Goal: Feedback & Contribution: Contribute content

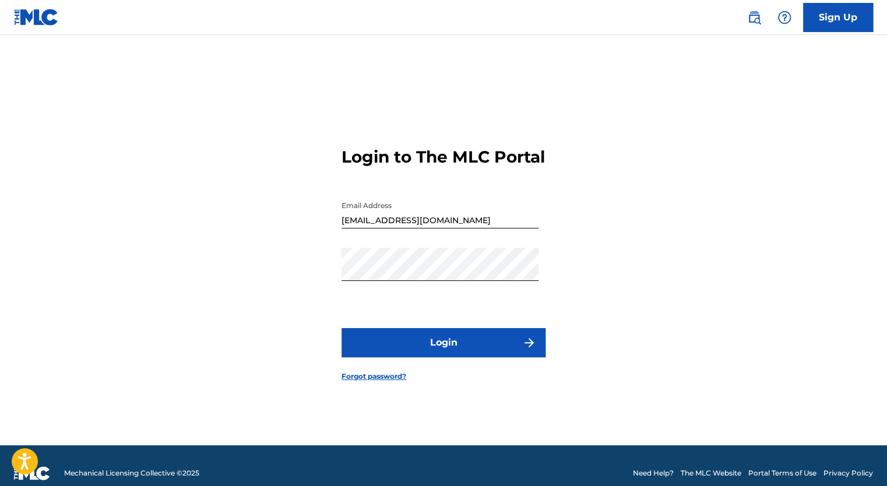
click at [408, 346] on button "Login" at bounding box center [444, 342] width 204 height 29
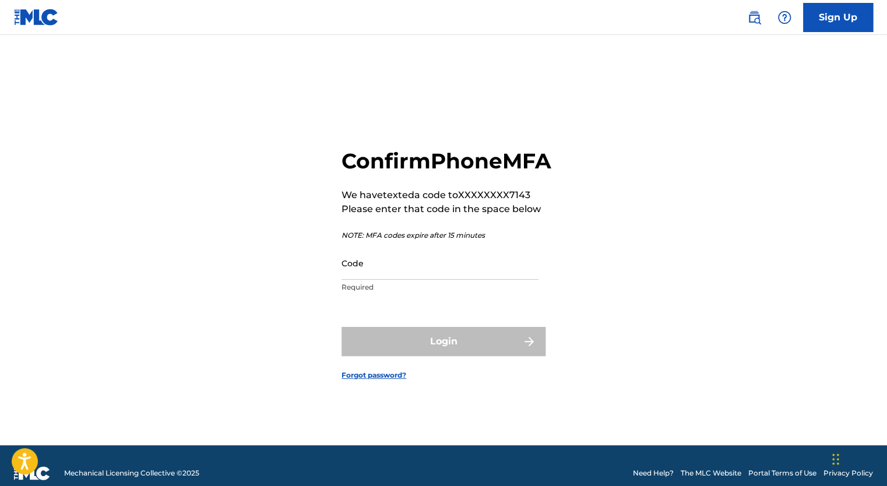
click at [382, 280] on input "Code" at bounding box center [440, 263] width 197 height 33
type input "7"
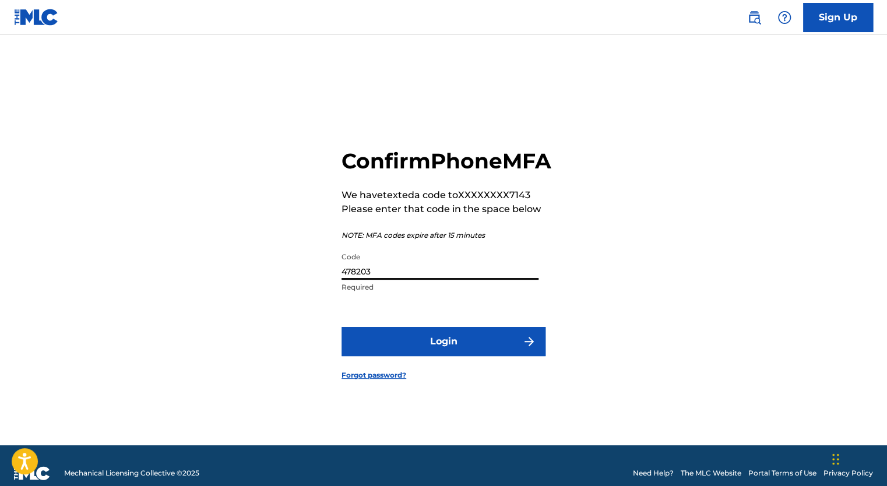
type input "478203"
click at [342, 327] on button "Login" at bounding box center [444, 341] width 204 height 29
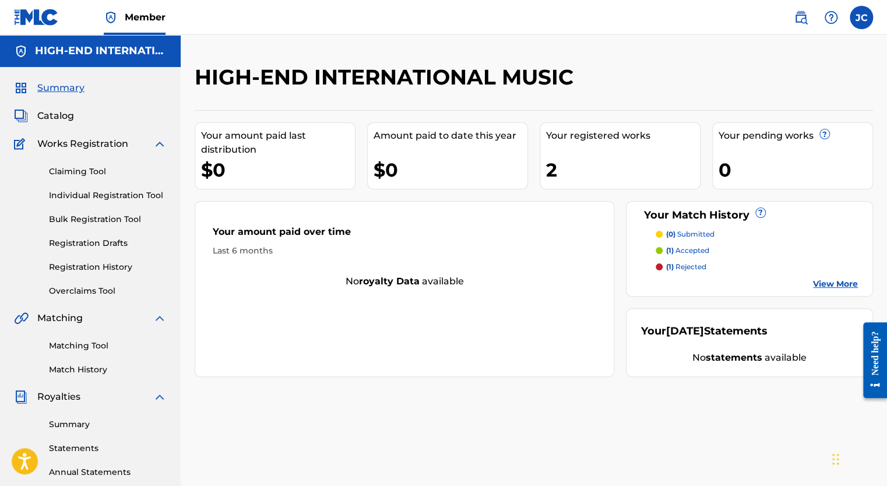
click at [80, 372] on link "Match History" at bounding box center [108, 370] width 118 height 12
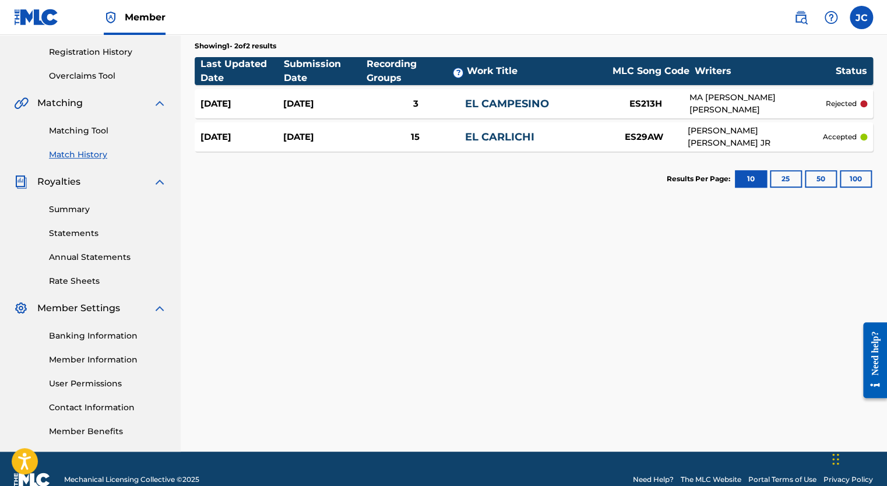
scroll to position [233, 0]
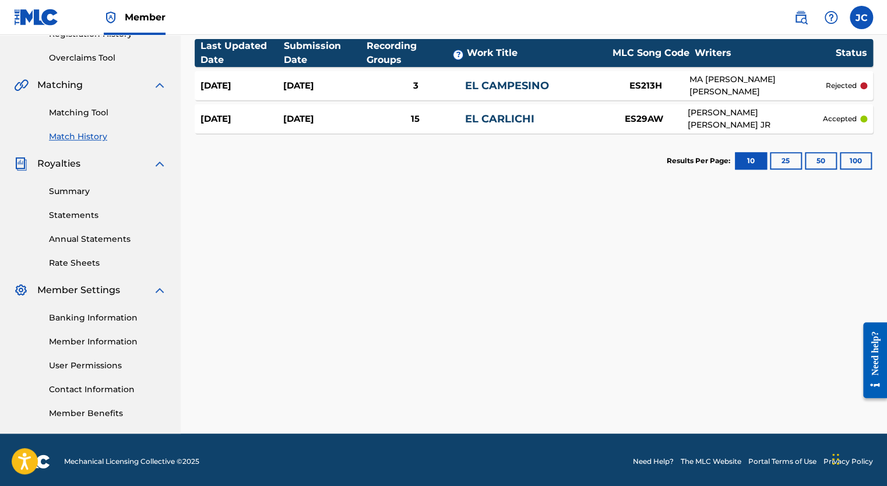
click at [529, 183] on section "Results Per Page: 10 25 50 100" at bounding box center [534, 160] width 679 height 55
click at [751, 8] on nav "Member JC JC [PERSON_NAME] [EMAIL_ADDRESS][DOMAIN_NAME] Notification Preference…" at bounding box center [443, 17] width 887 height 35
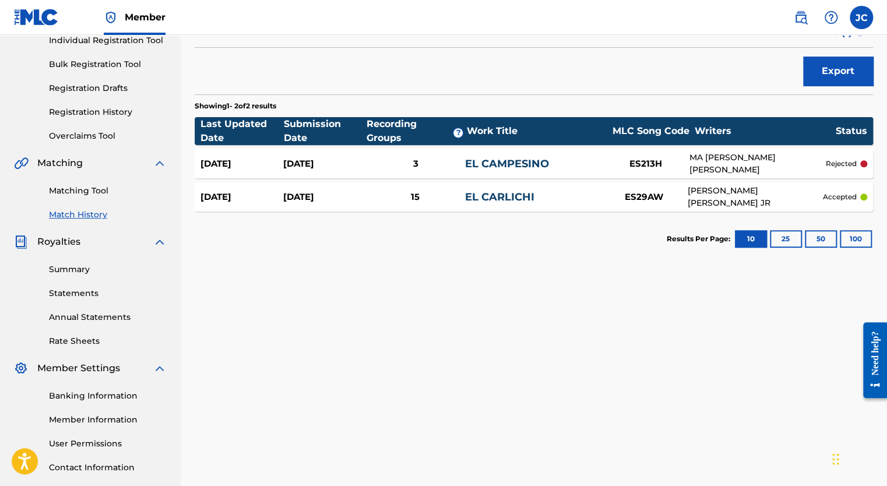
scroll to position [175, 0]
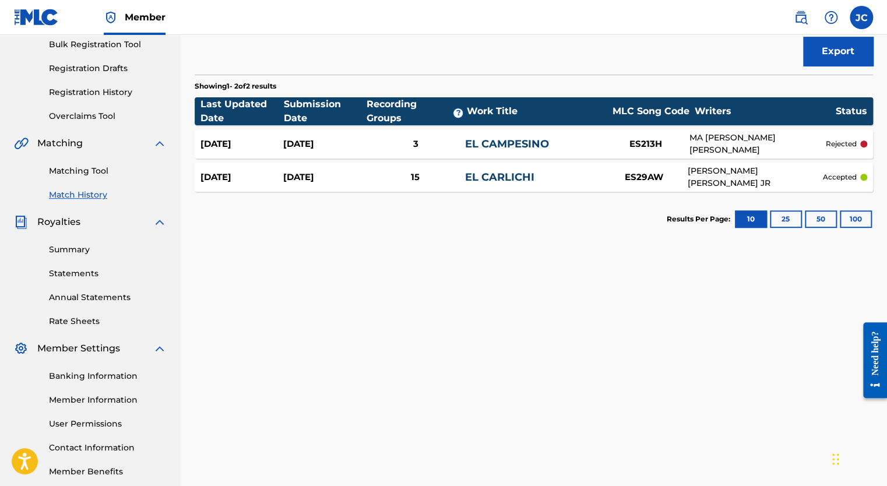
click at [476, 178] on link "EL CARLICHI" at bounding box center [499, 177] width 69 height 13
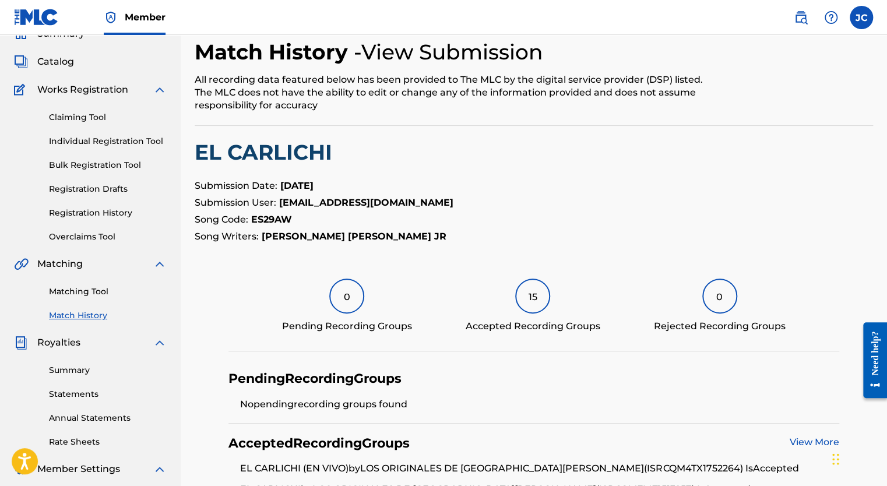
scroll to position [117, 0]
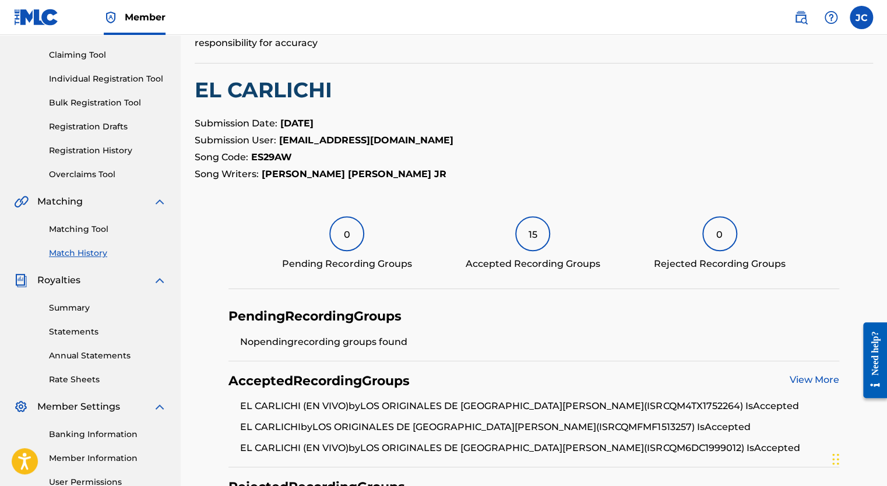
click at [77, 307] on link "Summary" at bounding box center [108, 308] width 118 height 12
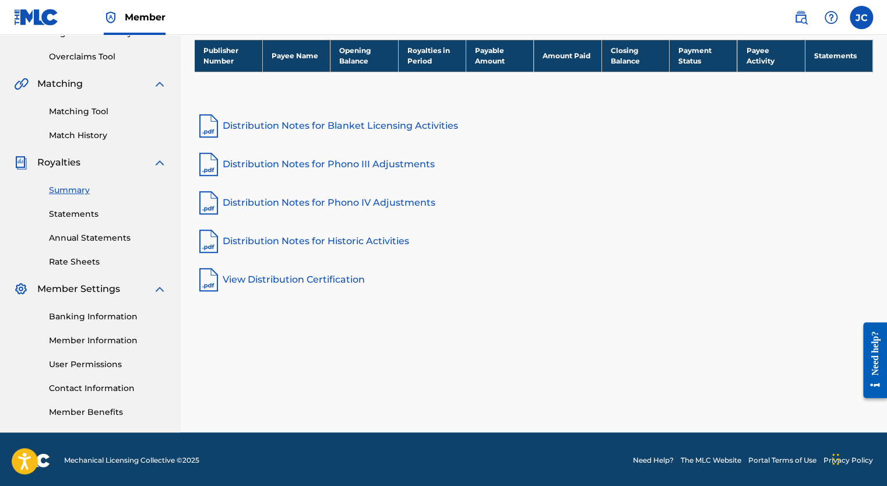
scroll to position [236, 0]
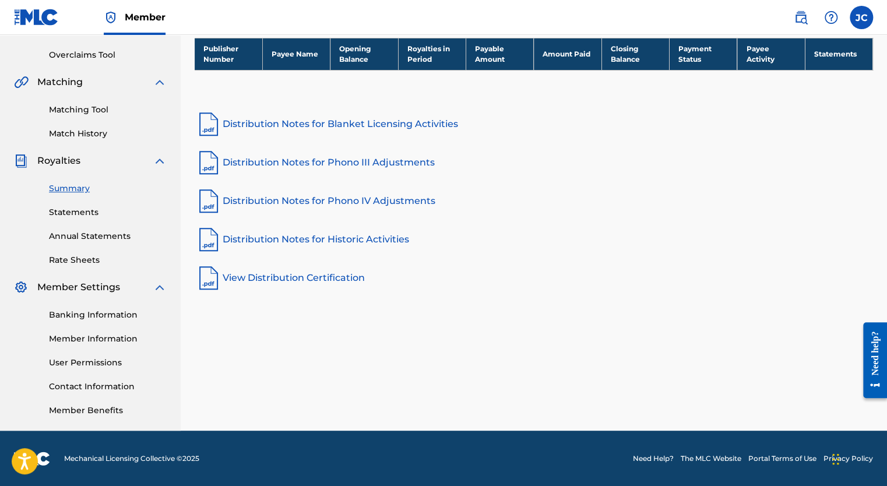
click at [606, 97] on div "Publisher Number Payee Name Opening Balance Royalties in Period Payable Amount …" at bounding box center [534, 69] width 679 height 62
click at [600, 323] on div "Royalties Select your desired distribution period from the drop-down menu to se…" at bounding box center [534, 129] width 707 height 603
click at [89, 214] on link "Statements" at bounding box center [108, 212] width 118 height 12
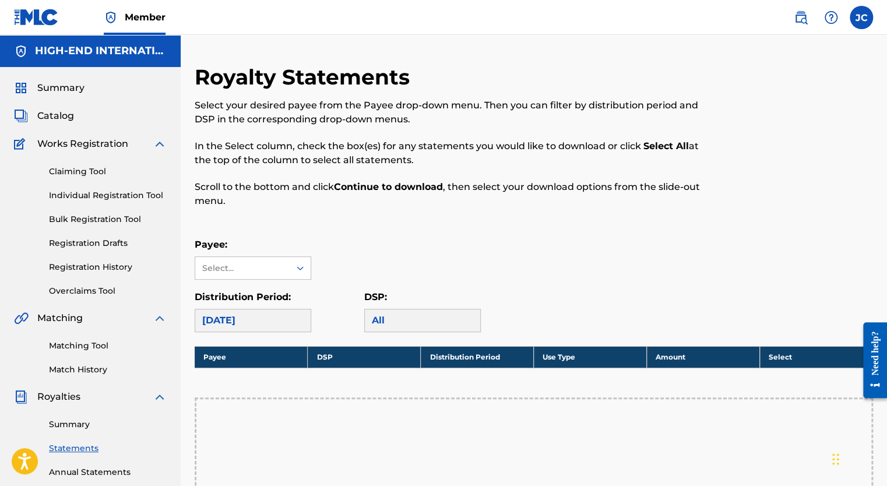
click at [301, 274] on div at bounding box center [300, 268] width 21 height 21
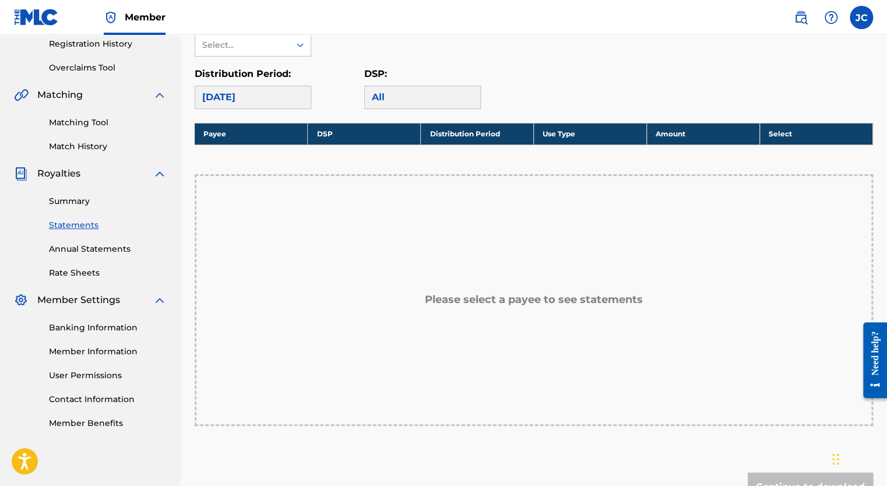
scroll to position [233, 0]
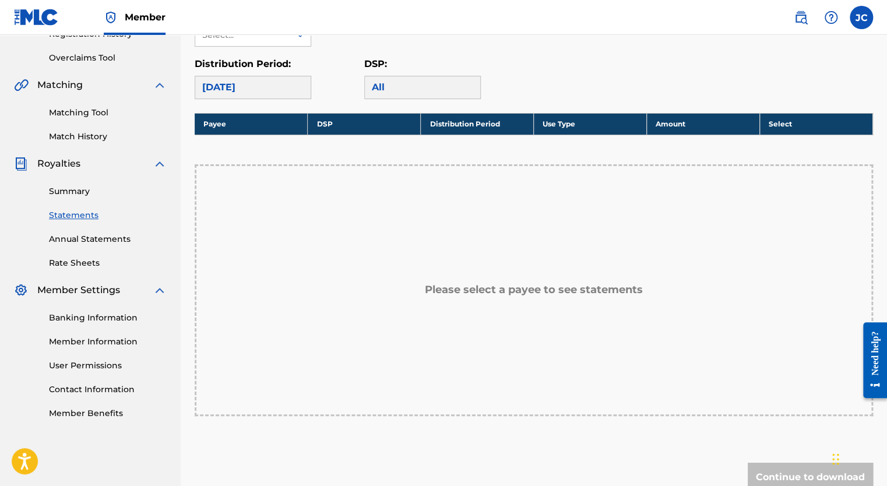
click at [103, 317] on link "Banking Information" at bounding box center [108, 318] width 118 height 12
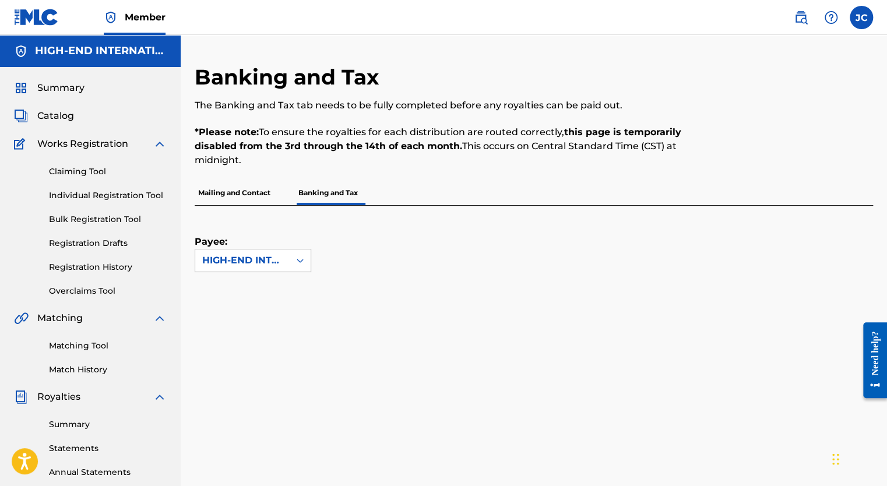
click at [293, 260] on div at bounding box center [300, 260] width 21 height 21
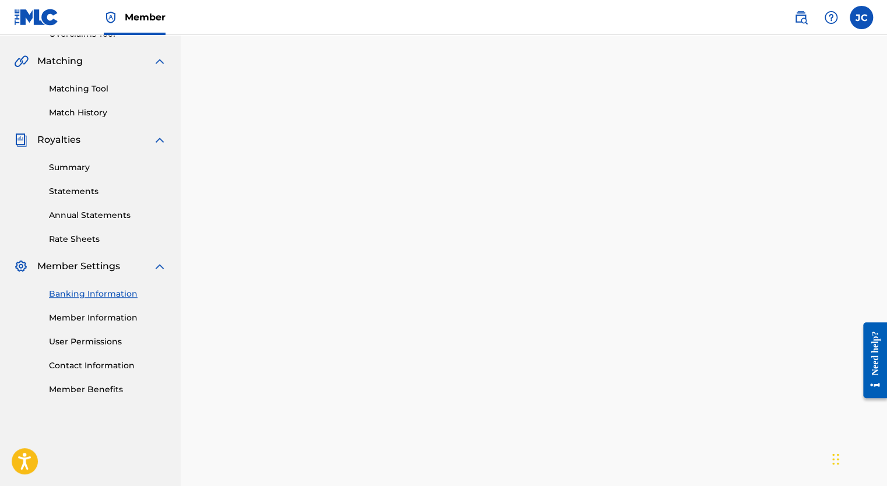
scroll to position [184, 0]
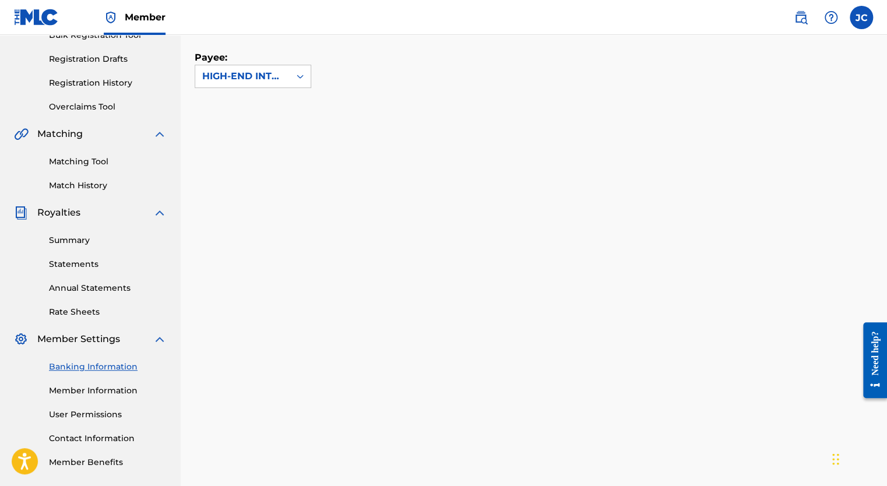
click at [604, 103] on div "Payee: HIGH-END INTERNATIONAL MUSIC" at bounding box center [534, 402] width 679 height 760
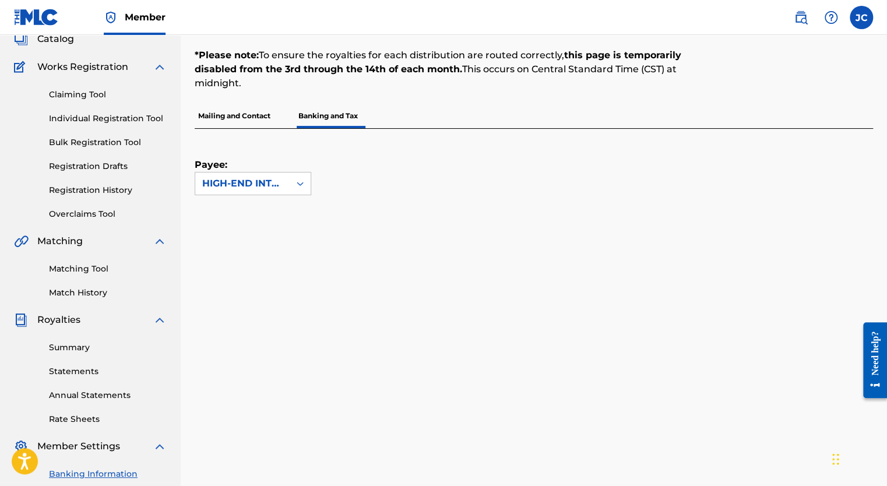
scroll to position [0, 0]
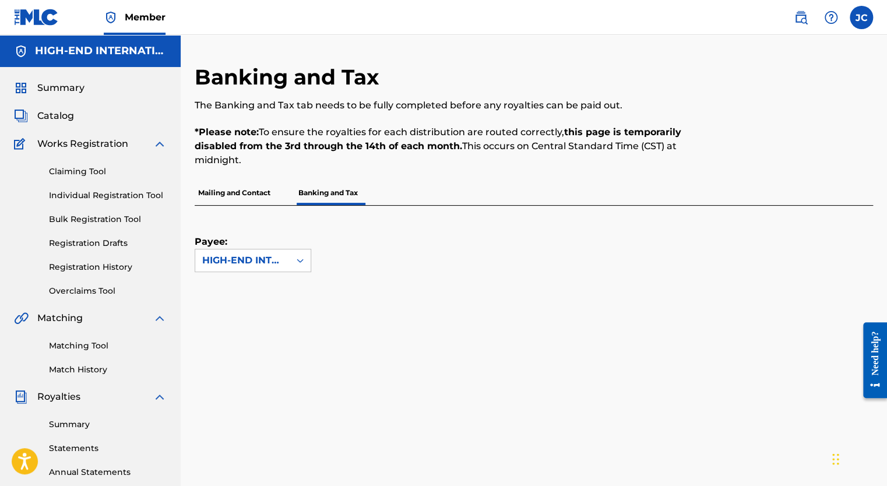
click at [243, 190] on p "Mailing and Contact" at bounding box center [234, 193] width 79 height 24
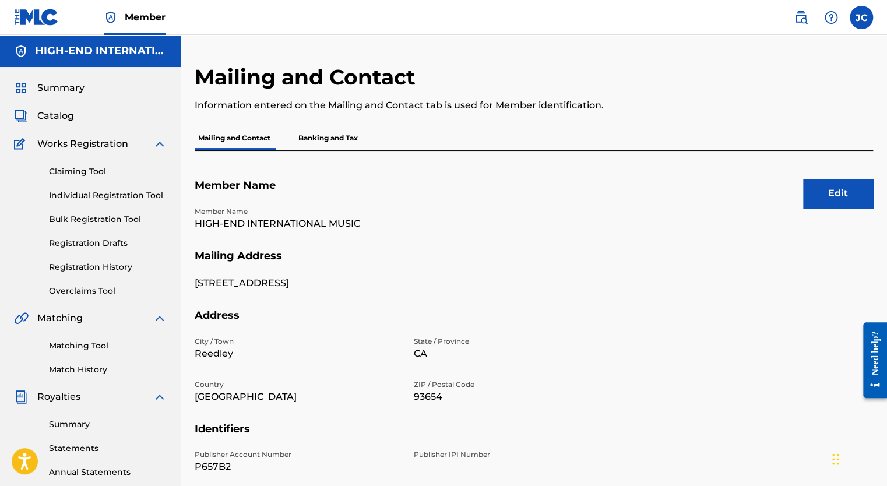
click at [327, 136] on p "Banking and Tax" at bounding box center [328, 138] width 66 height 24
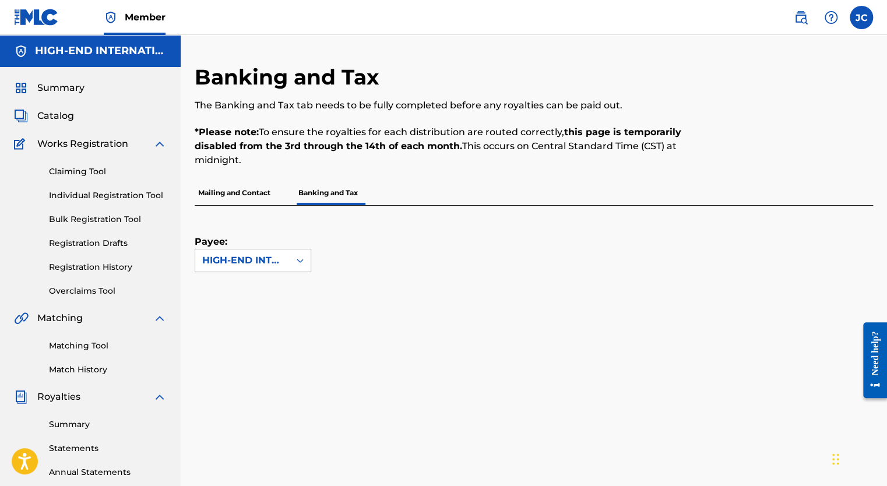
click at [76, 370] on link "Match History" at bounding box center [108, 370] width 118 height 12
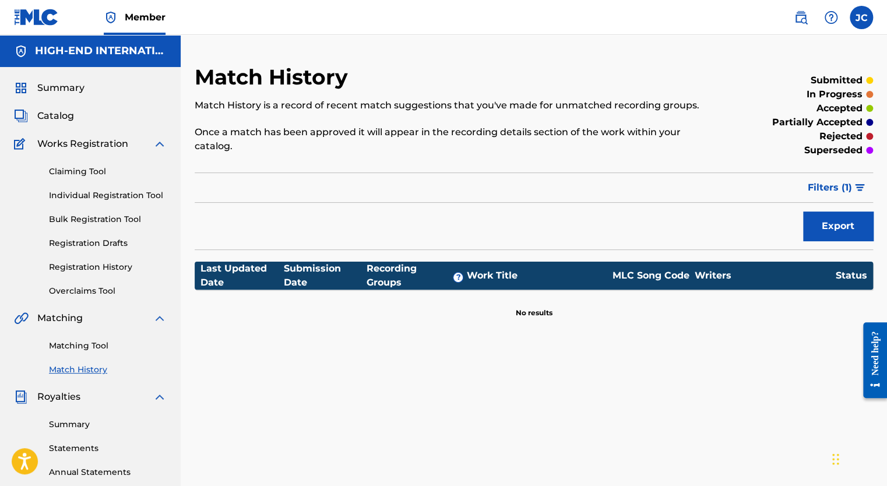
click at [846, 185] on span "Filters ( 1 )" at bounding box center [830, 188] width 44 height 14
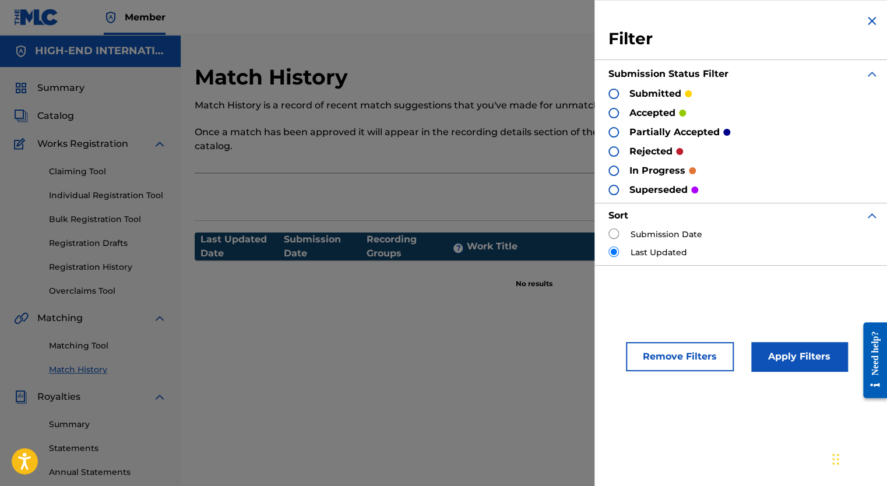
click at [611, 110] on div at bounding box center [614, 113] width 10 height 10
click at [770, 351] on button "Apply Filters" at bounding box center [799, 356] width 96 height 29
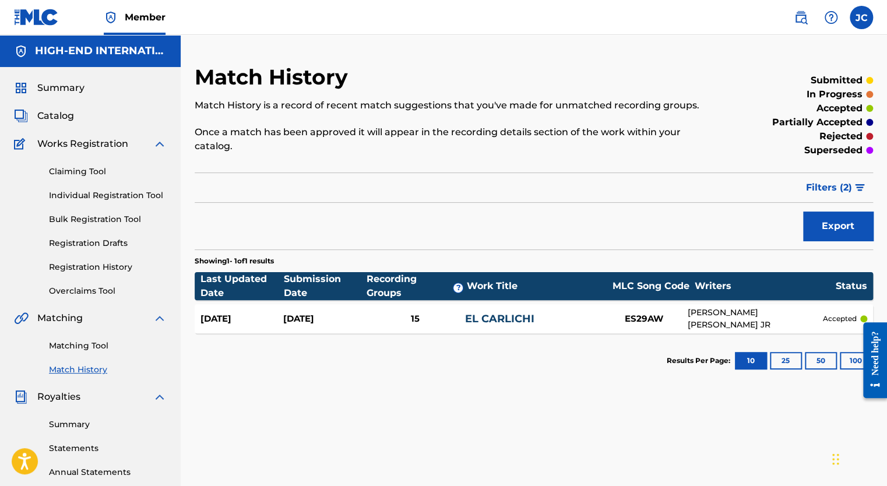
click at [89, 174] on link "Claiming Tool" at bounding box center [108, 172] width 118 height 12
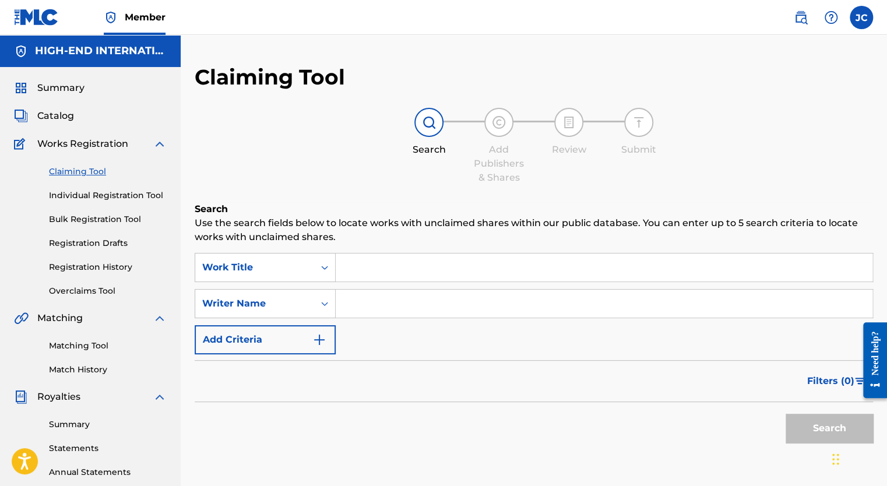
click at [311, 269] on div "Work Title" at bounding box center [254, 267] width 119 height 22
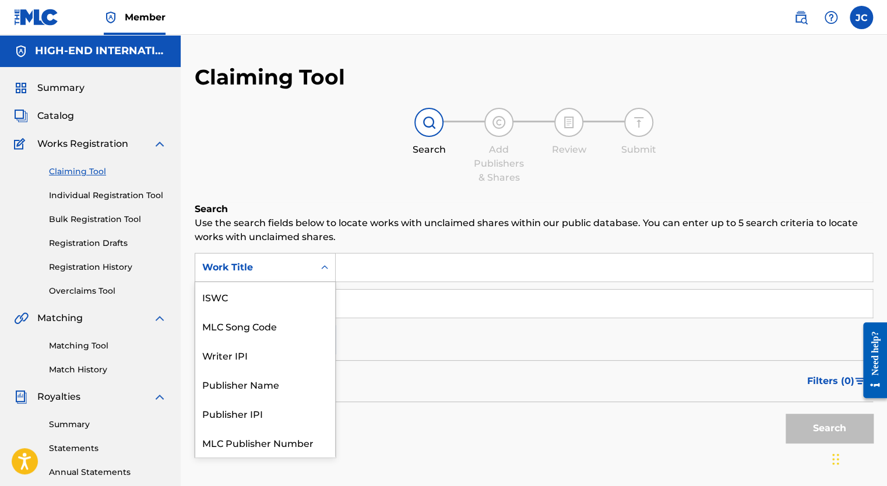
scroll to position [29, 0]
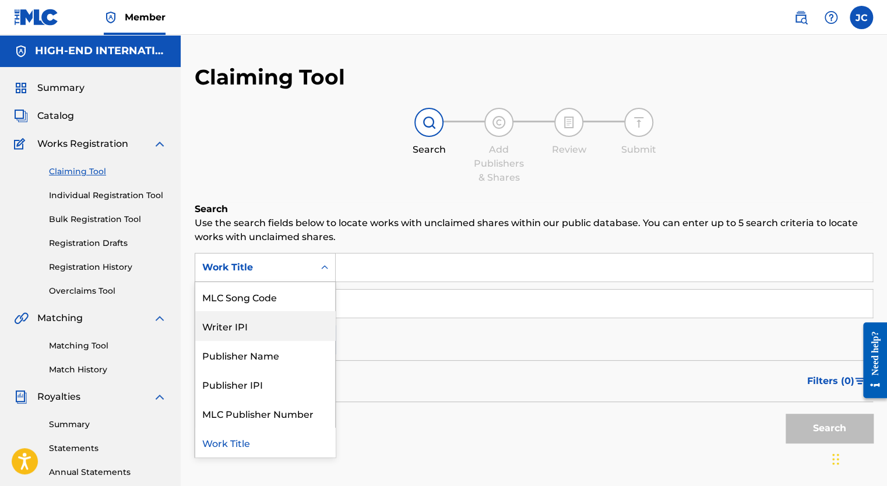
click at [412, 275] on input "Search Form" at bounding box center [604, 268] width 537 height 28
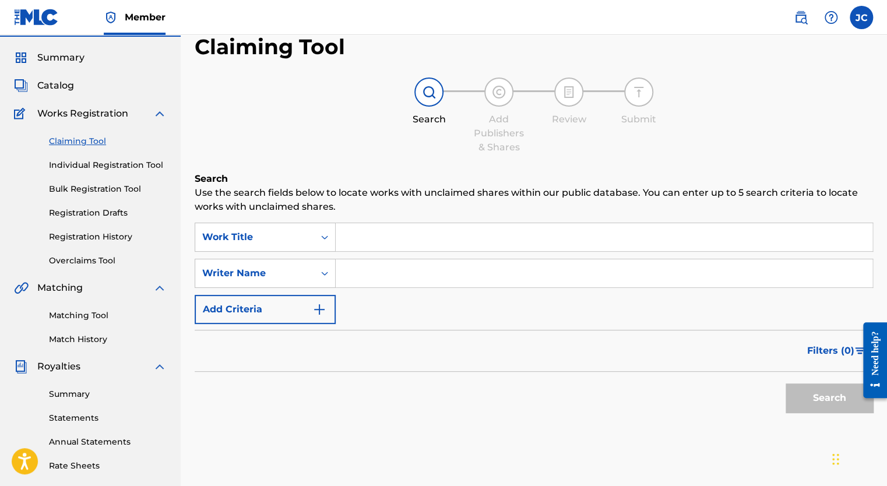
scroll to position [58, 0]
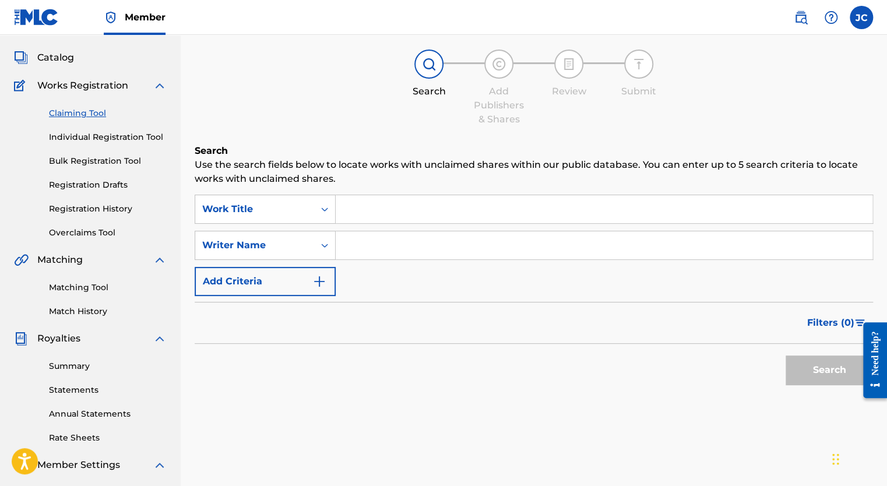
click at [86, 286] on link "Matching Tool" at bounding box center [108, 288] width 118 height 12
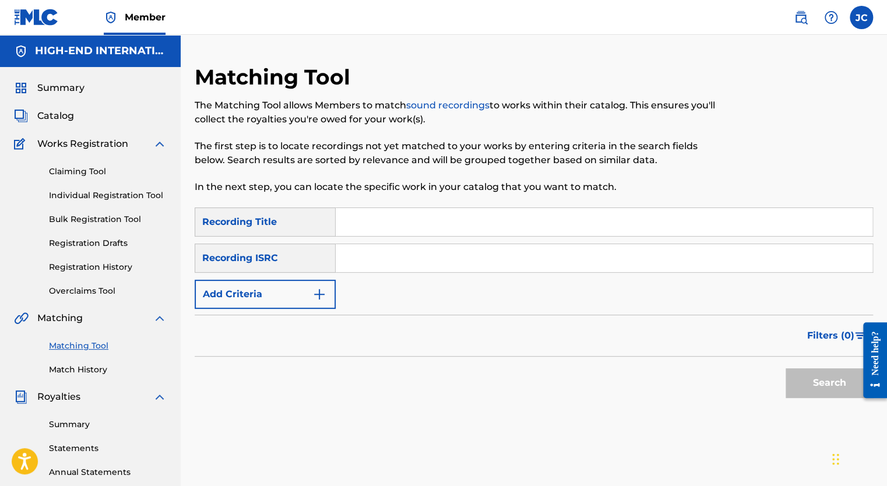
click at [96, 169] on link "Claiming Tool" at bounding box center [108, 172] width 118 height 12
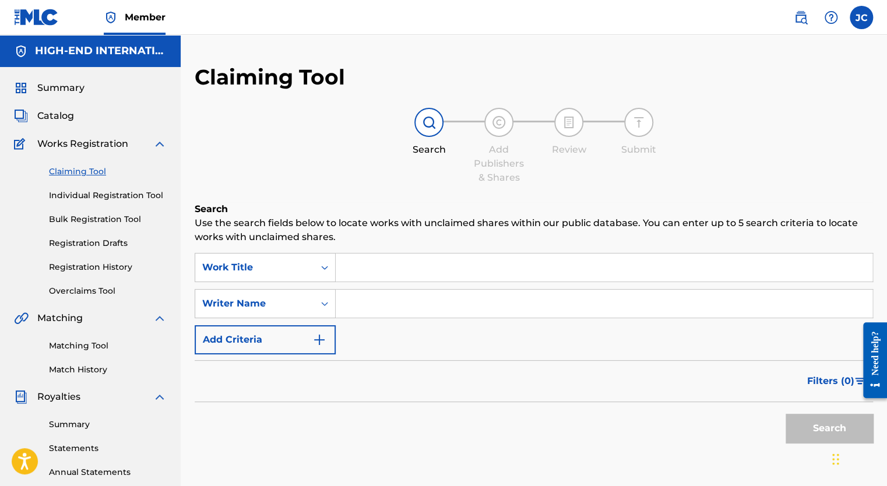
click at [380, 269] on input "Search Form" at bounding box center [604, 268] width 537 height 28
type input "[PERSON_NAME]"
click at [353, 308] on input "Search Form" at bounding box center [604, 304] width 537 height 28
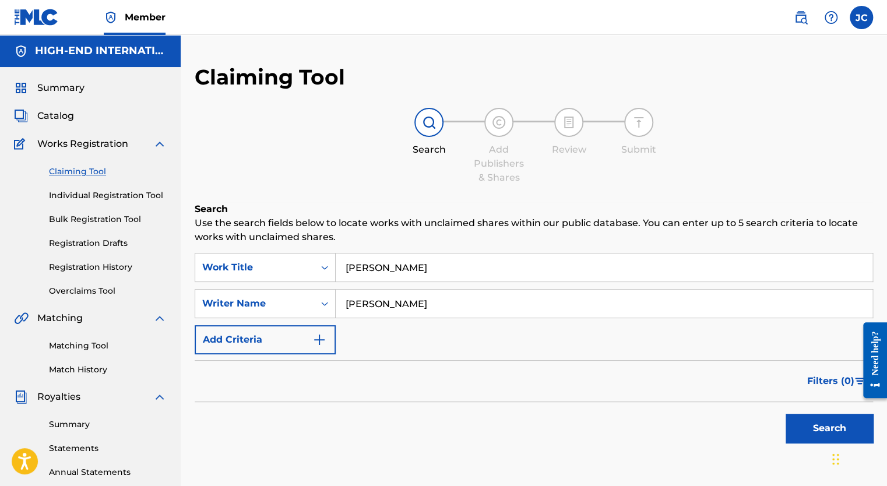
type input "[PERSON_NAME]"
click at [586, 414] on div "Search" at bounding box center [534, 425] width 679 height 47
click at [825, 430] on button "Search" at bounding box center [829, 428] width 87 height 29
click at [107, 197] on link "Individual Registration Tool" at bounding box center [108, 195] width 118 height 12
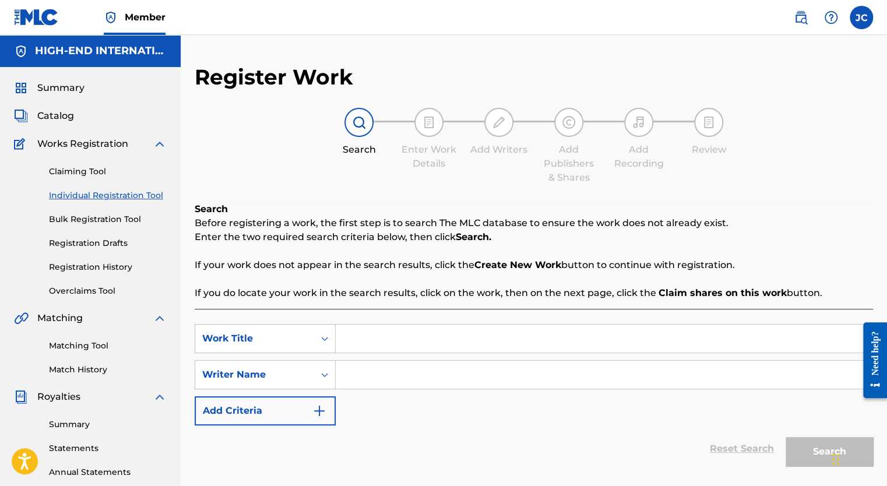
click at [98, 215] on link "Bulk Registration Tool" at bounding box center [108, 219] width 118 height 12
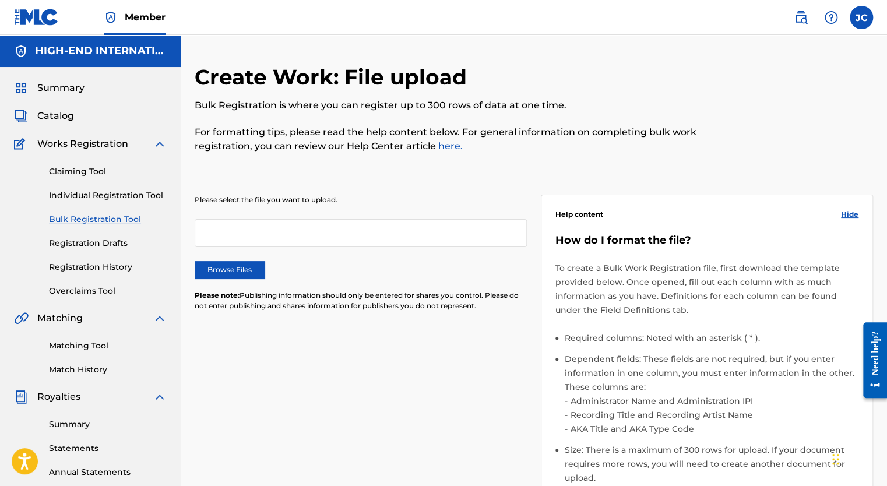
click at [107, 194] on link "Individual Registration Tool" at bounding box center [108, 195] width 118 height 12
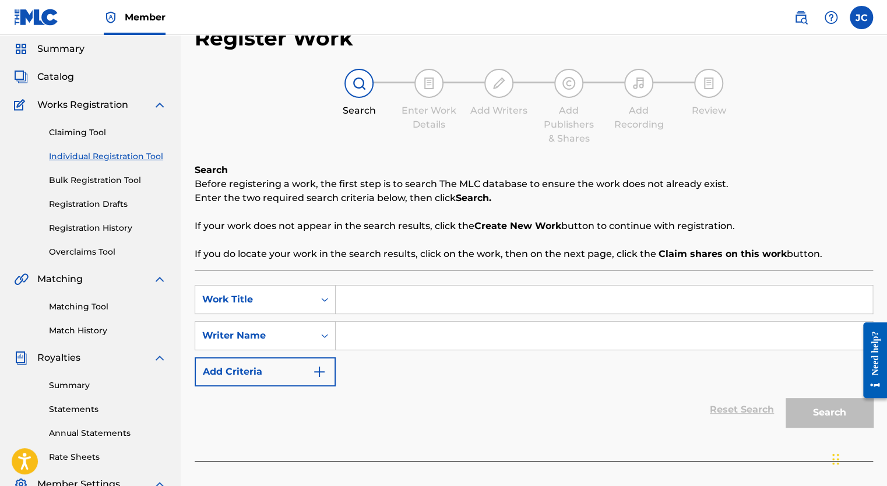
scroll to position [58, 0]
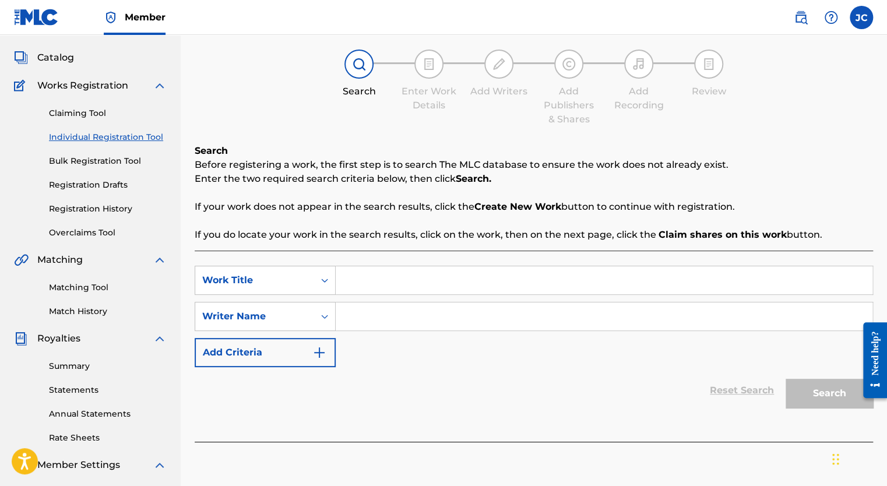
click at [330, 282] on icon "Search Form" at bounding box center [325, 281] width 12 height 12
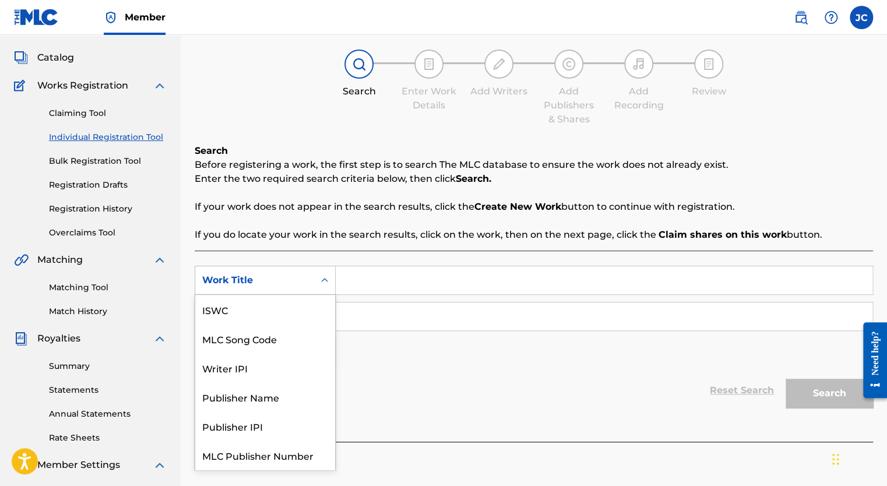
scroll to position [29, 0]
click at [330, 282] on icon "Search Form" at bounding box center [325, 281] width 12 height 12
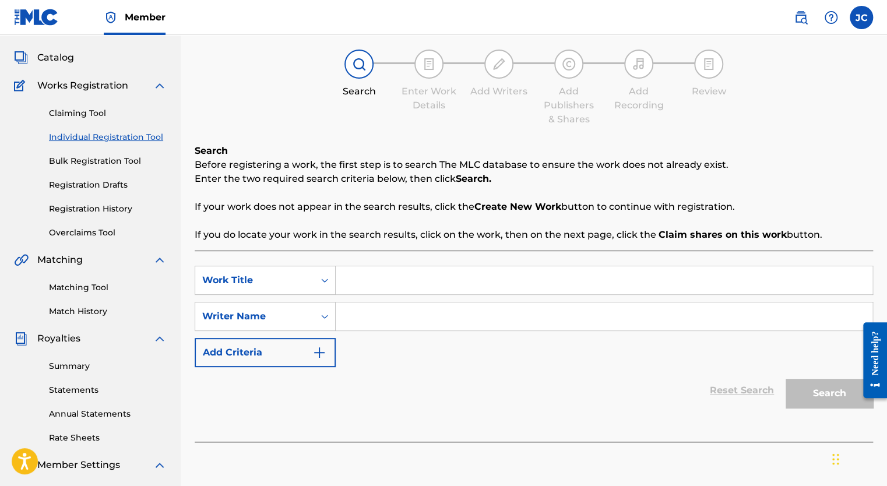
click at [367, 270] on input "Search Form" at bounding box center [604, 280] width 537 height 28
type input "[PERSON_NAME]"
click at [407, 308] on input "Search Form" at bounding box center [604, 317] width 537 height 28
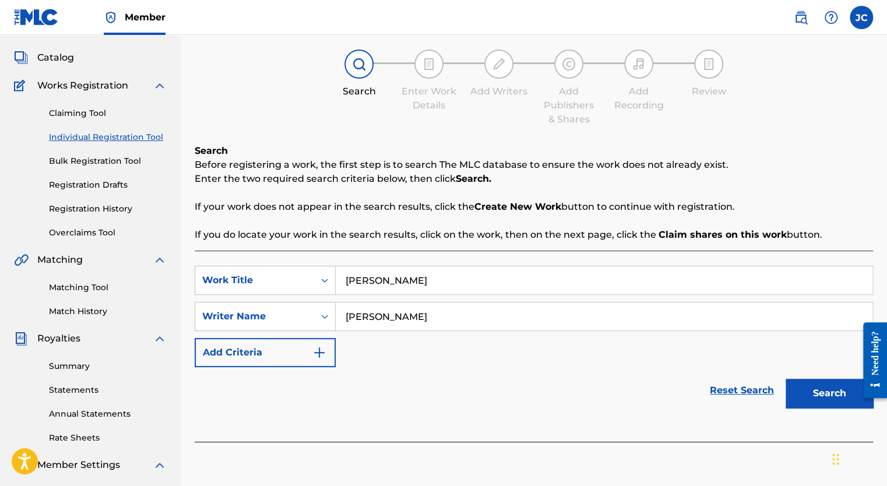
type input "[PERSON_NAME]"
click at [807, 388] on button "Search" at bounding box center [829, 393] width 87 height 29
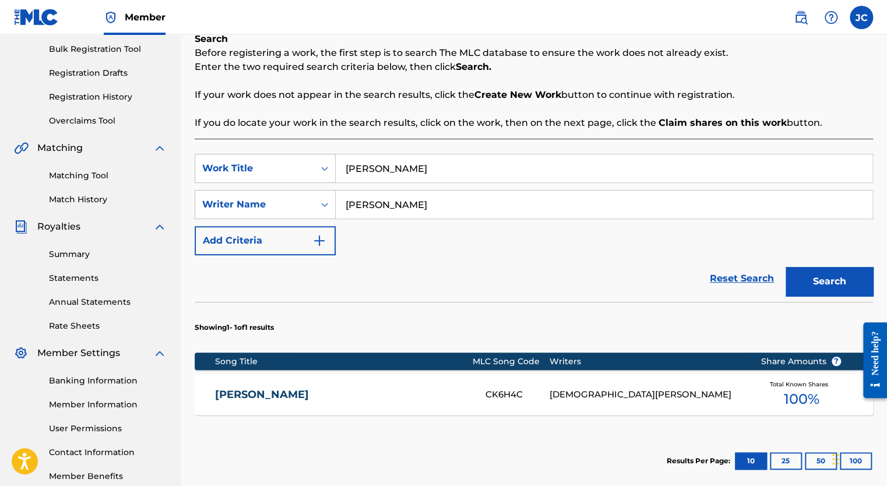
scroll to position [175, 0]
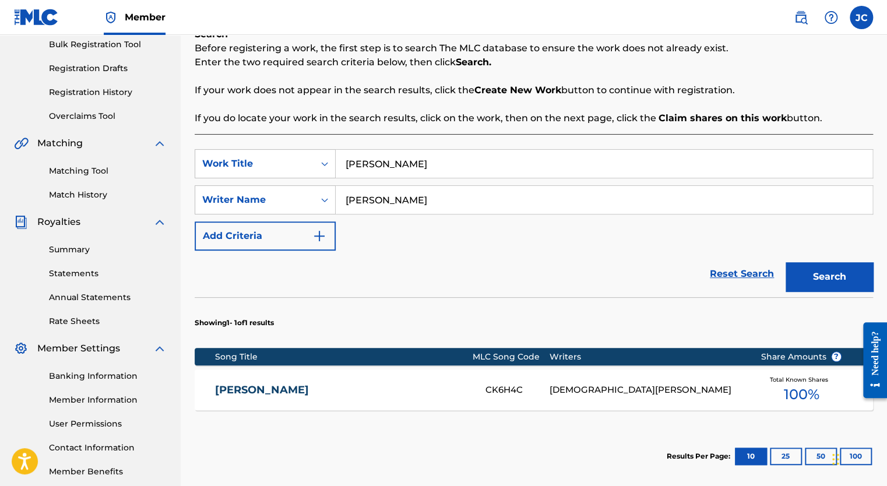
click at [319, 389] on link "[PERSON_NAME]" at bounding box center [342, 390] width 255 height 13
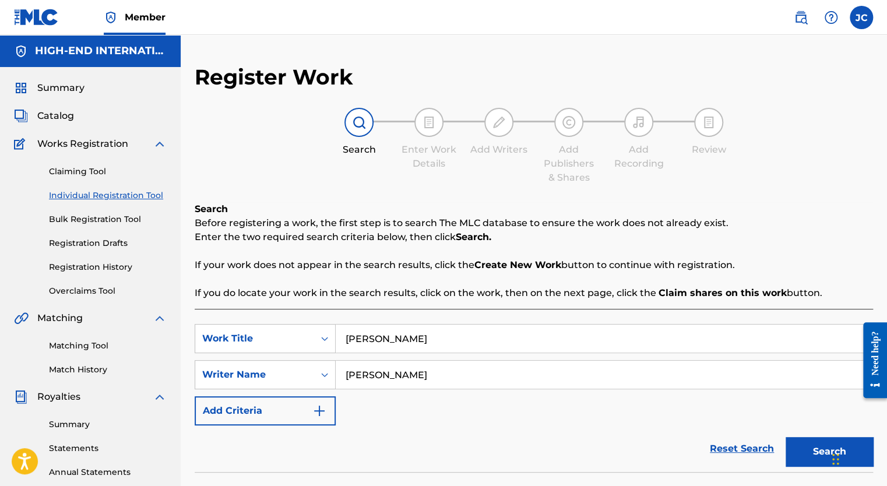
scroll to position [175, 0]
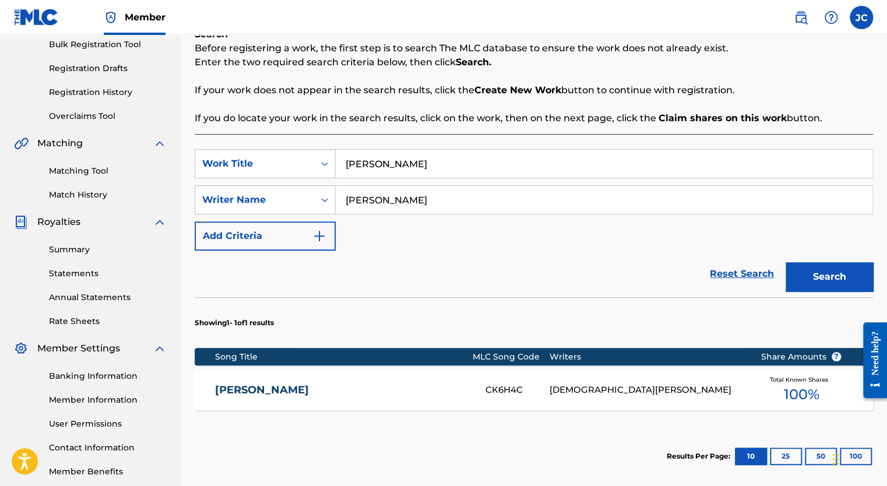
drag, startPoint x: 444, startPoint y: 162, endPoint x: 182, endPoint y: 148, distance: 261.5
click at [182, 148] on div "Register Work Search Enter Work Details Add Writers Add Publishers & Shares Add…" at bounding box center [534, 221] width 707 height 664
type input "[PERSON_NAME]"
click at [786, 262] on button "Search" at bounding box center [829, 276] width 87 height 29
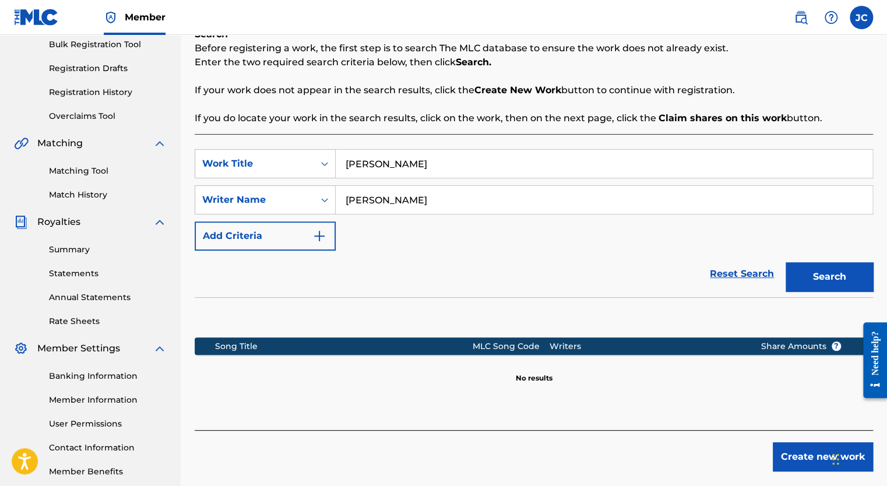
click at [844, 279] on button "Search" at bounding box center [829, 276] width 87 height 29
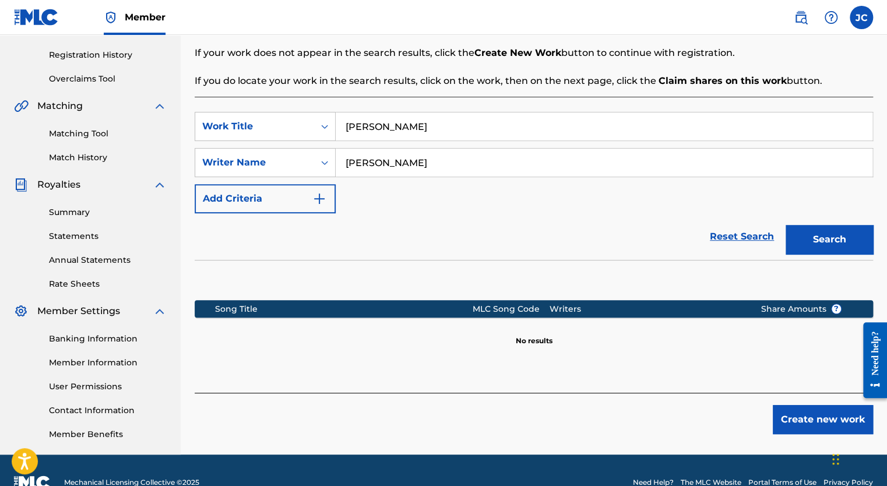
scroll to position [236, 0]
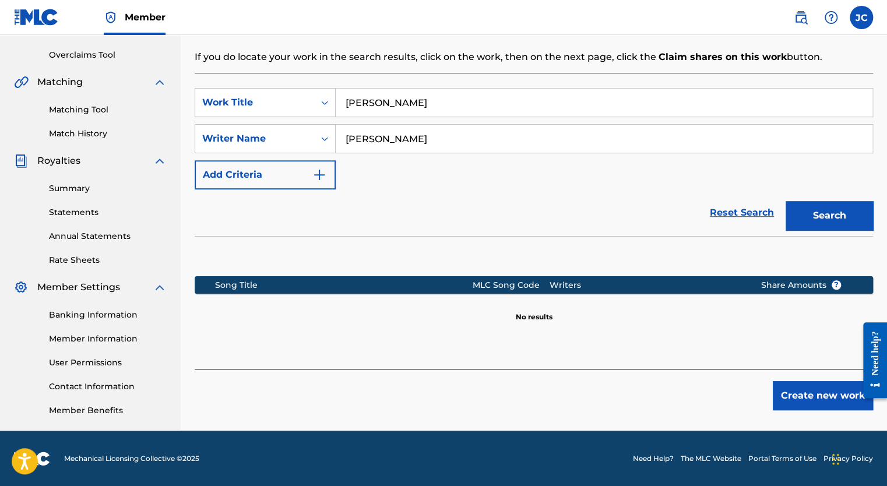
click at [800, 388] on button "Create new work" at bounding box center [823, 395] width 100 height 29
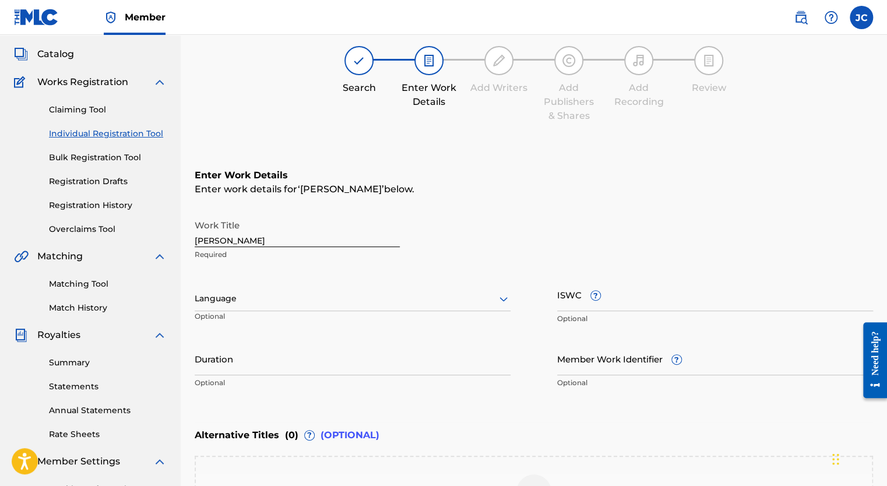
scroll to position [61, 0]
click at [259, 296] on div at bounding box center [353, 299] width 316 height 15
click at [232, 349] on div "Spanish" at bounding box center [352, 350] width 315 height 26
click at [232, 363] on input "Duration" at bounding box center [353, 358] width 316 height 33
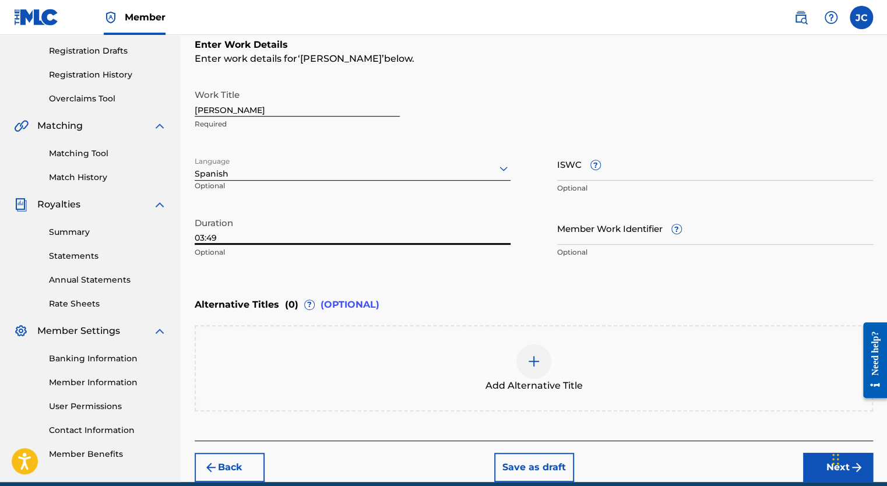
scroll to position [243, 0]
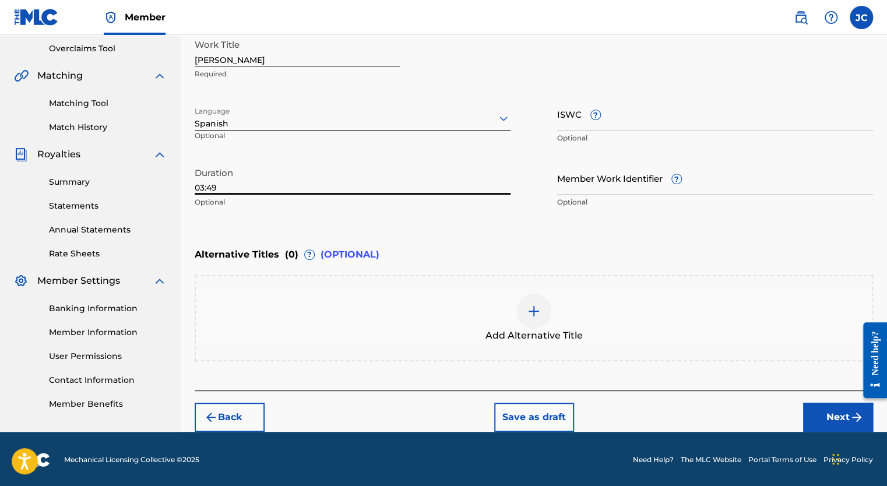
type input "03:49"
click at [827, 411] on button "Next" at bounding box center [838, 417] width 70 height 29
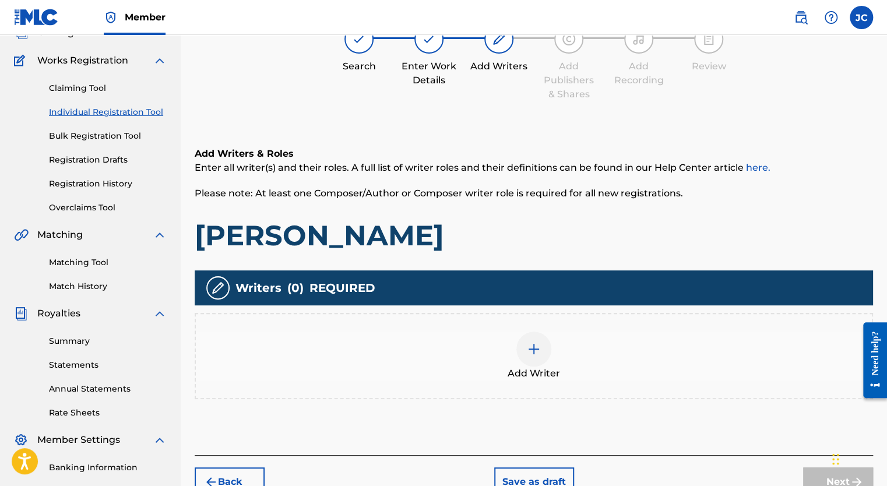
scroll to position [169, 0]
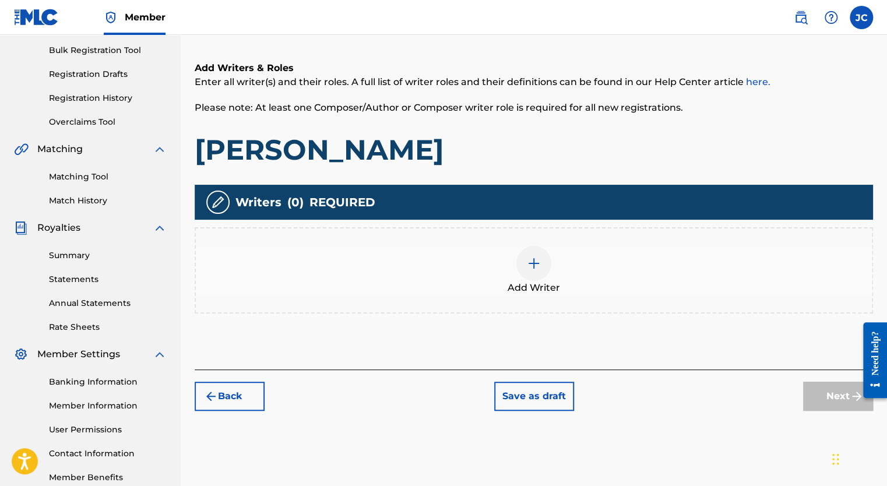
click at [540, 265] on img at bounding box center [534, 263] width 14 height 14
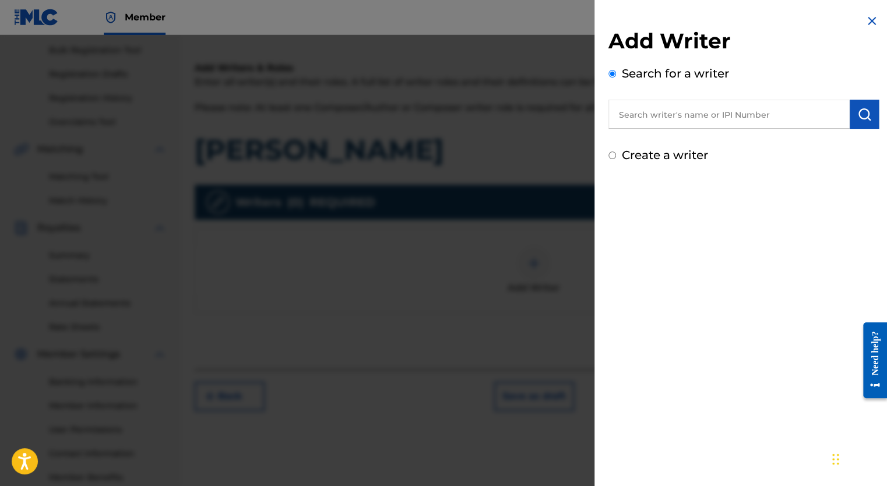
click at [677, 118] on input "text" at bounding box center [729, 114] width 241 height 29
paste input "441909848"
type input "441909848"
click at [863, 118] on img "submit" at bounding box center [864, 114] width 14 height 14
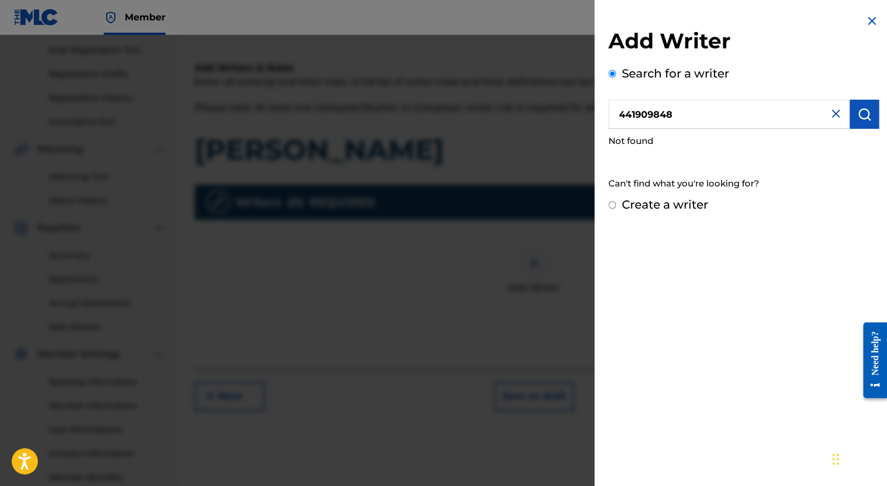
drag, startPoint x: 672, startPoint y: 113, endPoint x: 539, endPoint y: 113, distance: 133.5
click at [543, 112] on div "Add Writer Search for a writer 441909848 Not found Can't find what you're looki…" at bounding box center [443, 260] width 887 height 451
type input "8"
type input "00441909848"
click at [613, 204] on input "Create a writer" at bounding box center [613, 205] width 8 height 8
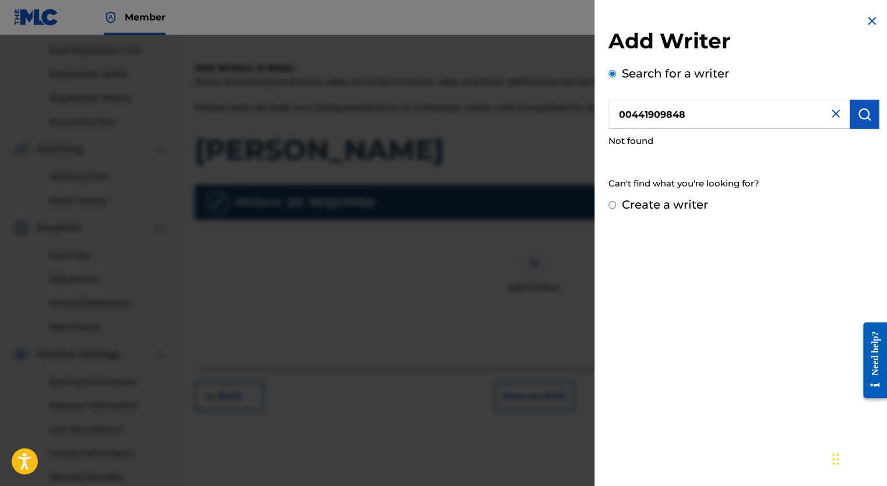
radio input "false"
radio input "true"
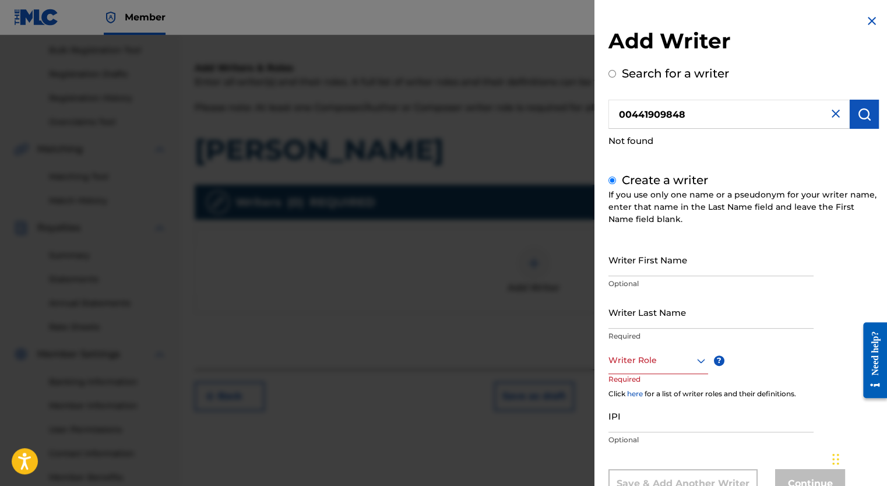
click at [636, 265] on input "Writer First Name" at bounding box center [711, 259] width 205 height 33
type input "[DEMOGRAPHIC_DATA]"
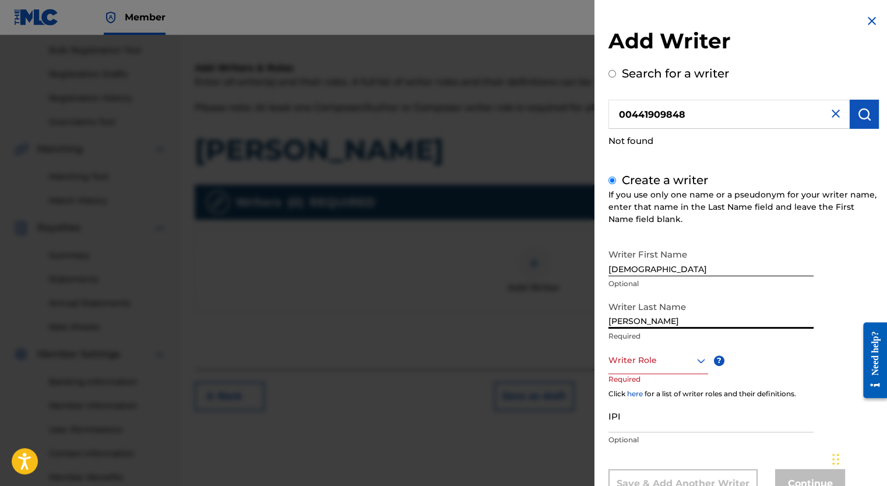
type input "[PERSON_NAME]"
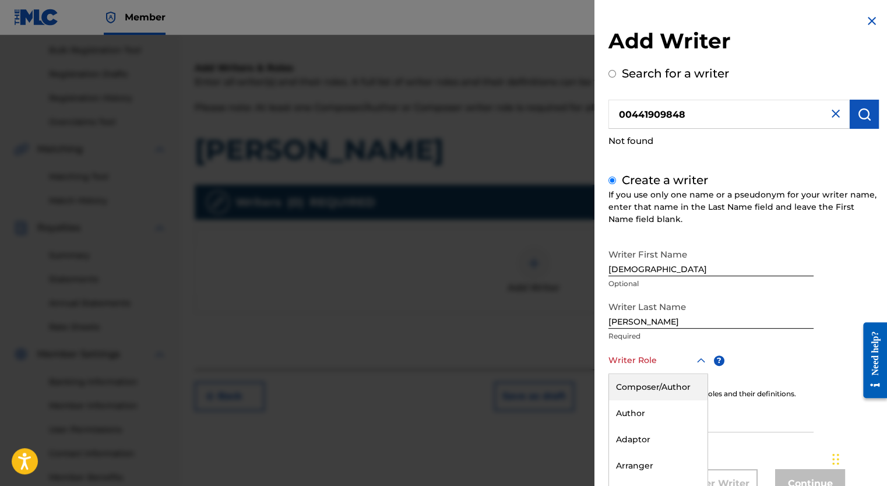
click at [702, 363] on div "8 results available. Use Up and Down to choose options, press Enter to select t…" at bounding box center [659, 361] width 100 height 26
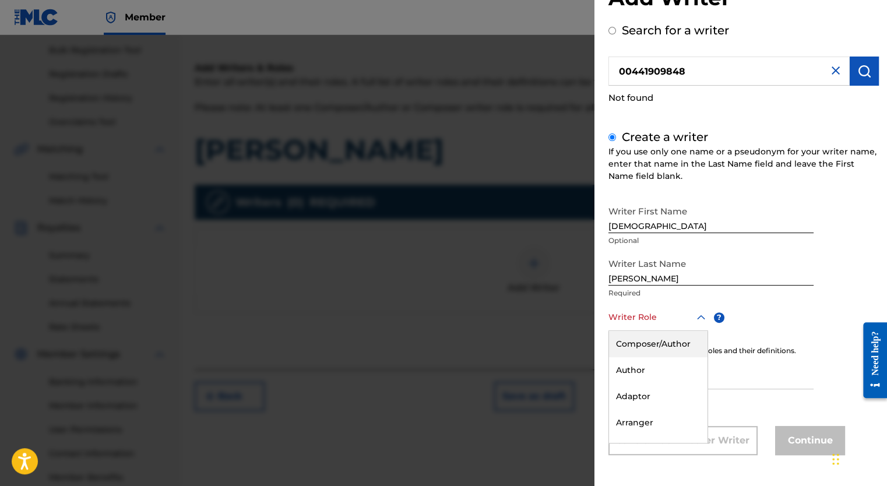
click at [656, 343] on div "Composer/Author" at bounding box center [658, 344] width 99 height 26
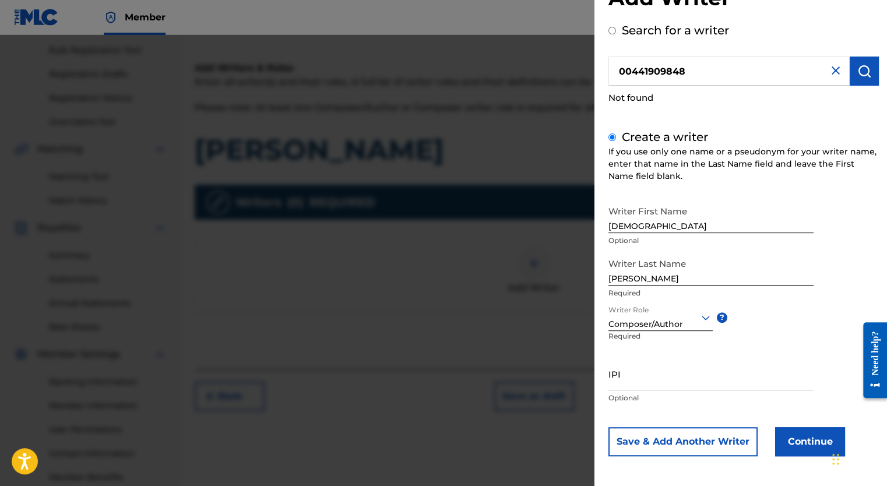
click at [642, 381] on input "IPI" at bounding box center [711, 373] width 205 height 33
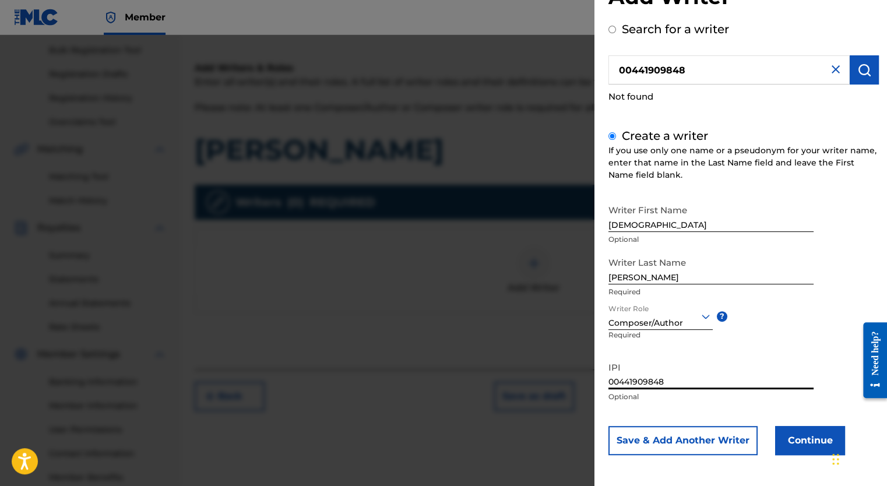
type input "00441909848"
click at [801, 437] on button "Continue" at bounding box center [810, 440] width 70 height 29
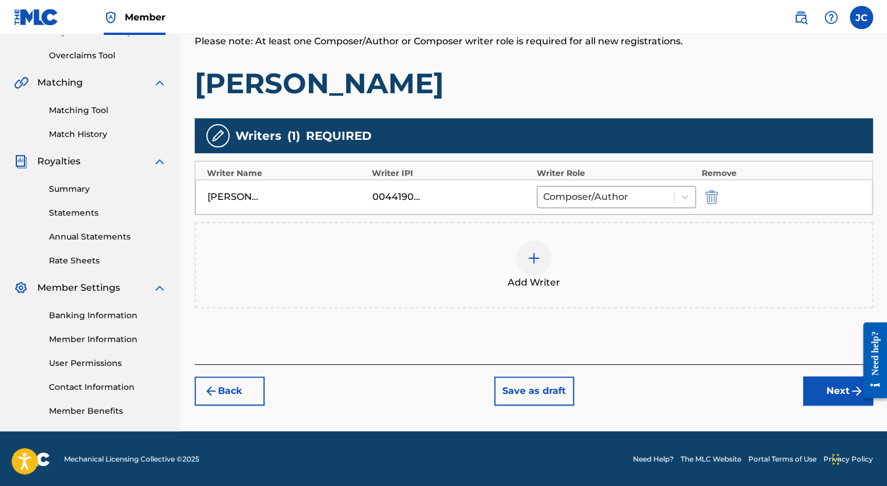
scroll to position [236, 0]
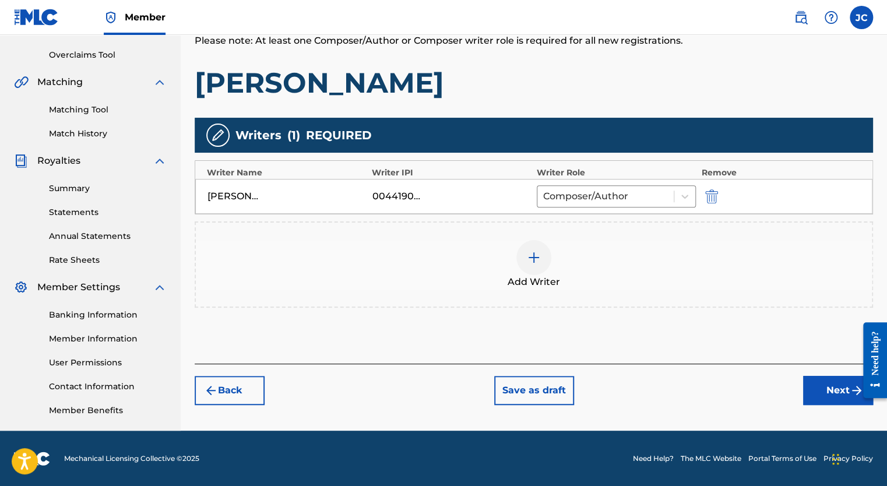
click at [824, 384] on button "Next" at bounding box center [838, 390] width 70 height 29
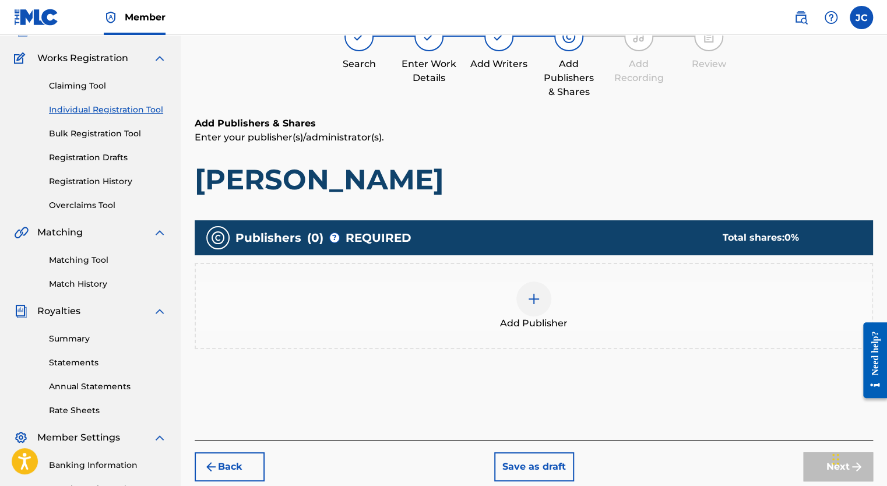
scroll to position [52, 0]
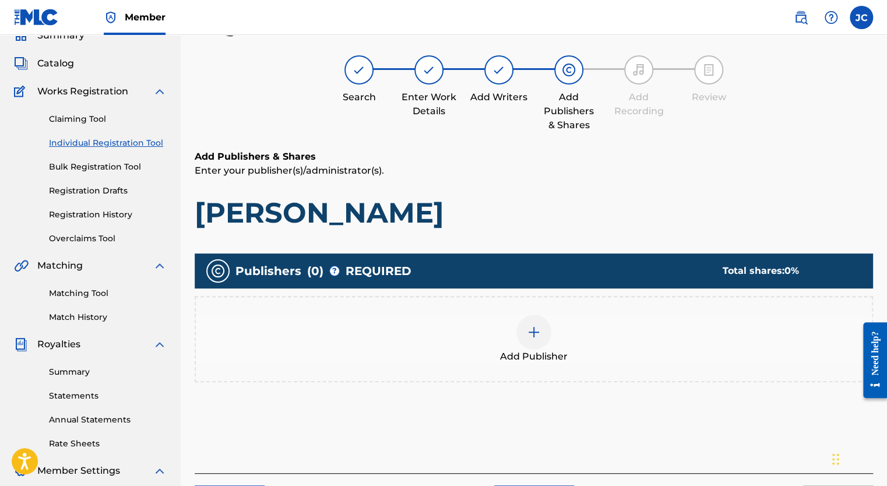
click at [539, 329] on img at bounding box center [534, 332] width 14 height 14
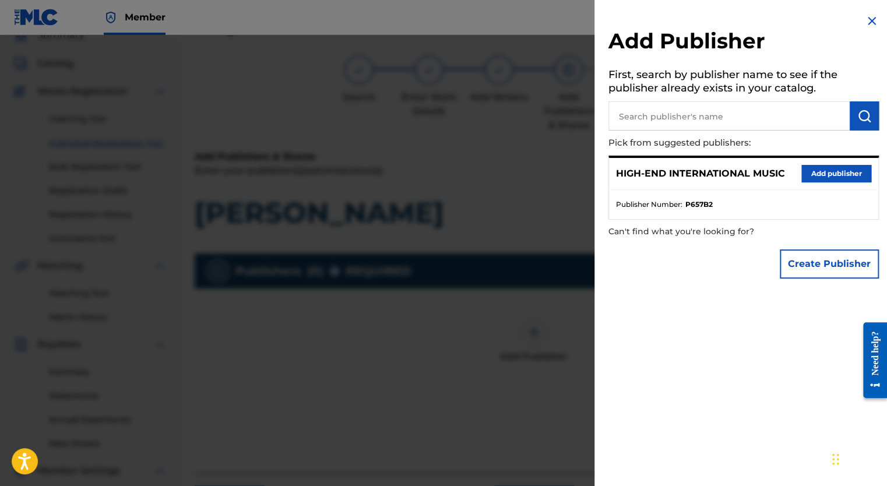
click at [821, 174] on button "Add publisher" at bounding box center [837, 173] width 70 height 17
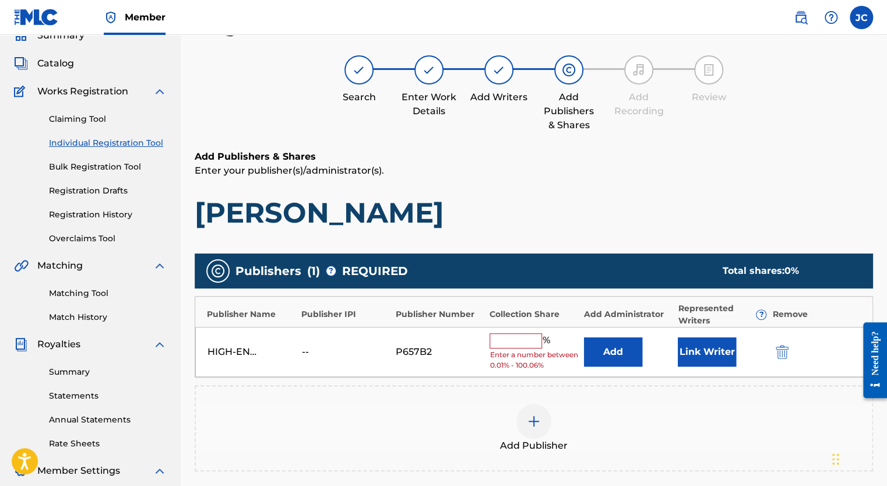
click at [515, 342] on input "text" at bounding box center [516, 340] width 52 height 15
type input "100"
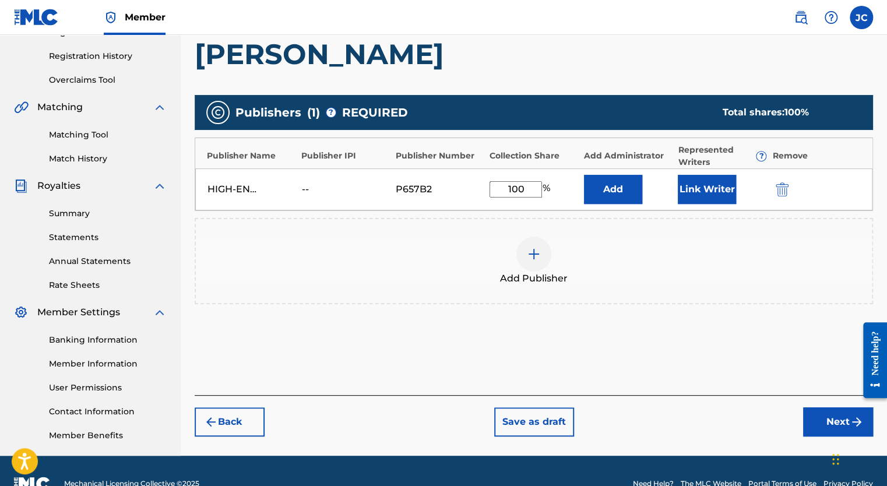
scroll to position [227, 0]
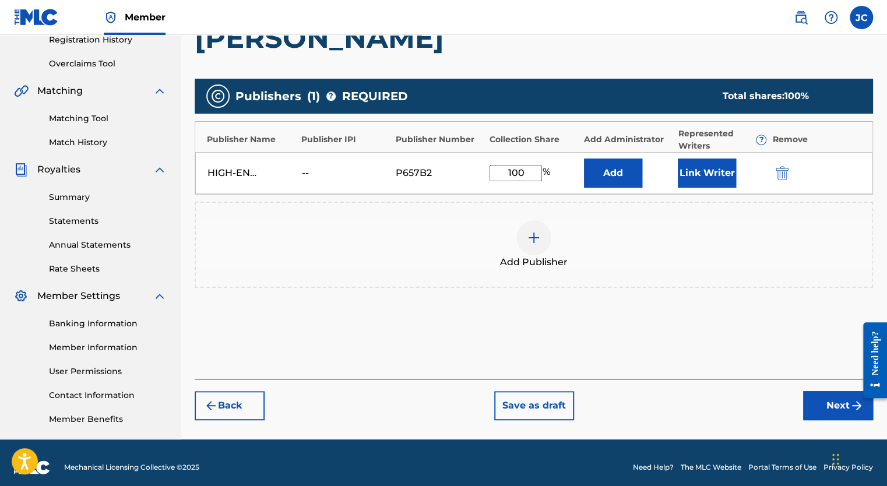
click at [828, 400] on button "Next" at bounding box center [838, 405] width 70 height 29
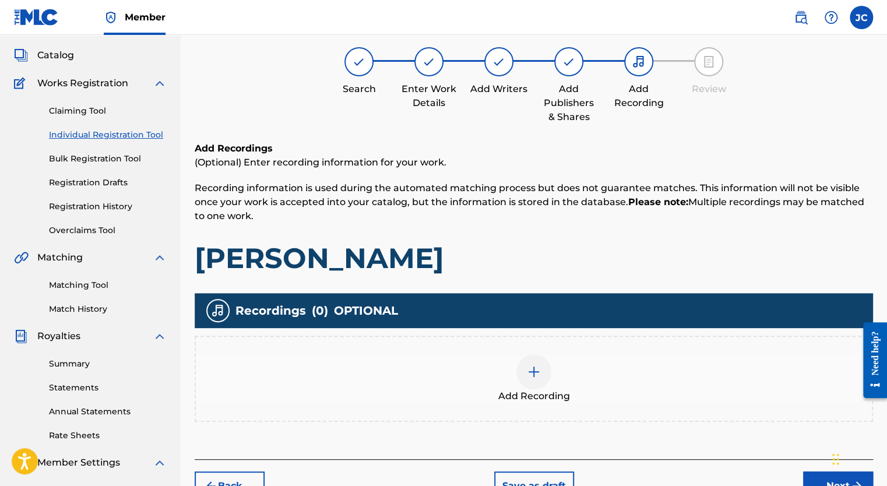
scroll to position [169, 0]
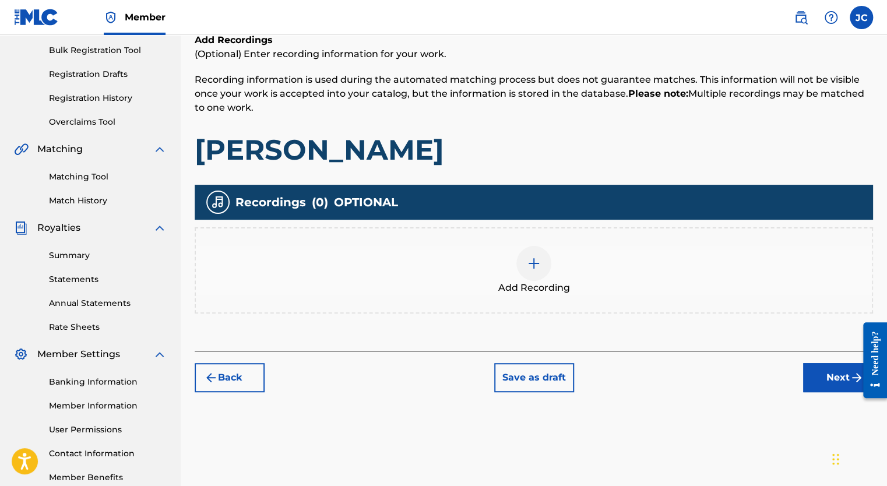
click at [540, 262] on img at bounding box center [534, 263] width 14 height 14
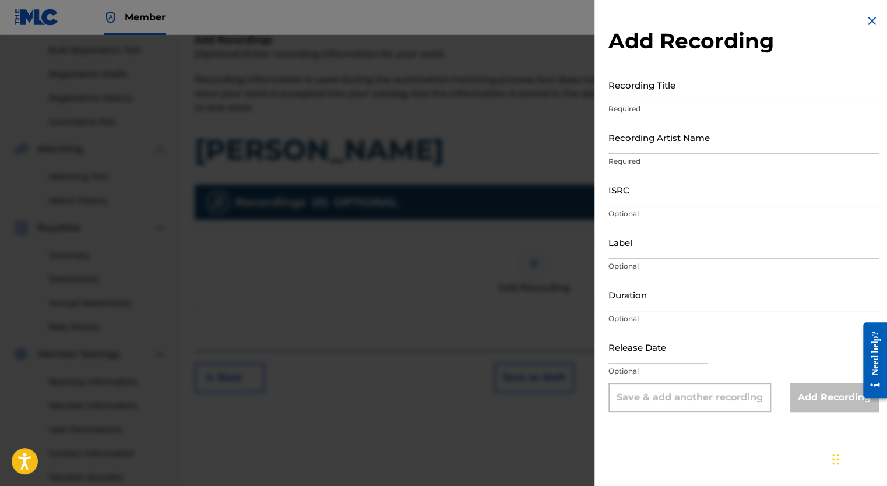
click at [649, 94] on input "Recording Title" at bounding box center [744, 84] width 270 height 33
type input "[PERSON_NAME]"
click at [644, 141] on input "Recording Artist Name" at bounding box center [744, 137] width 270 height 33
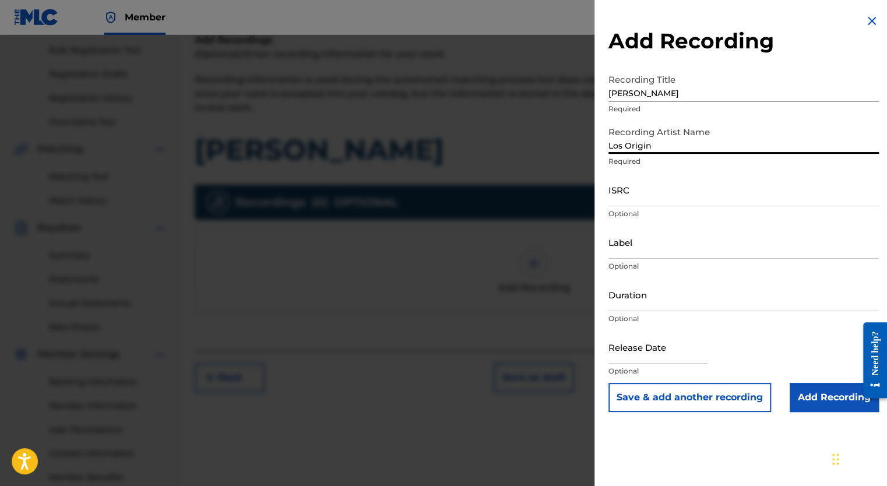
type input "Los Originales De San [PERSON_NAME]"
type input "Enoch Records"
click at [657, 198] on input "ISRC" at bounding box center [744, 189] width 270 height 33
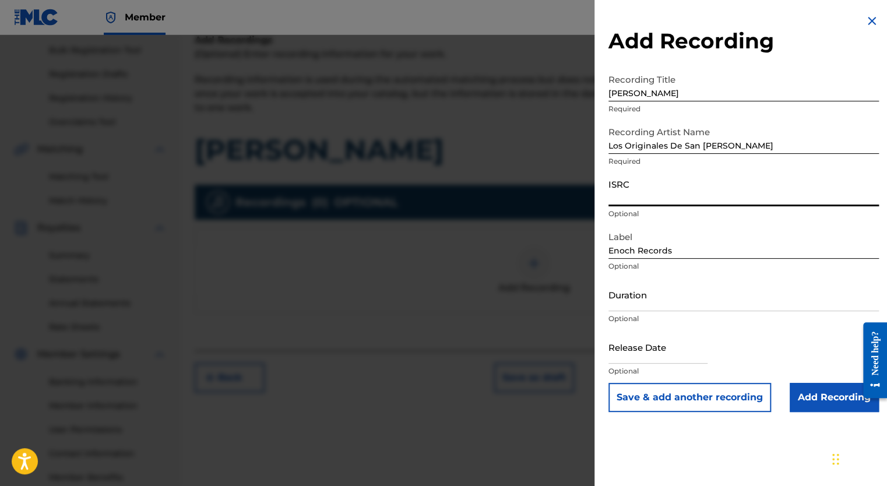
paste input "QM6DC1868683, QZXLZ2521521"
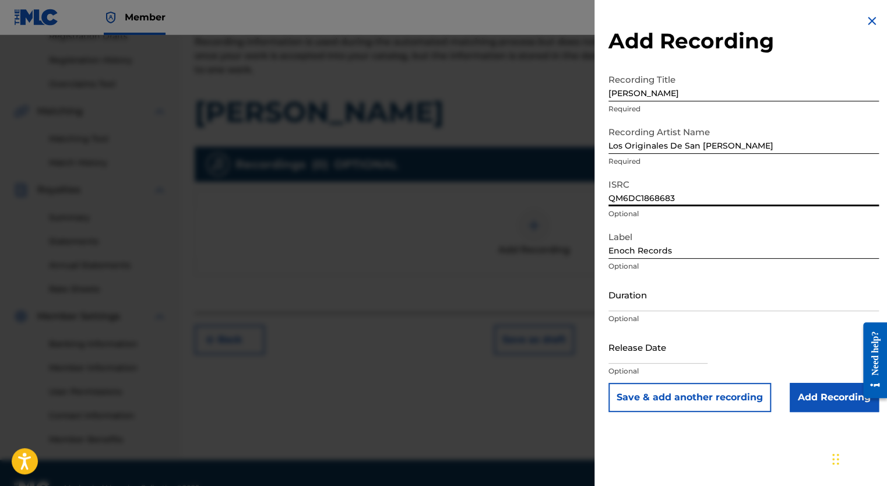
scroll to position [227, 0]
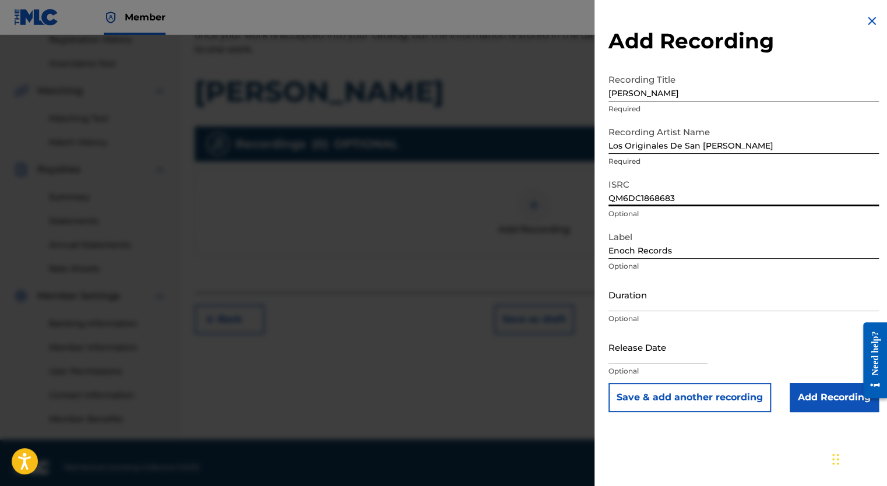
type input "QM6DC1868683"
click at [669, 302] on input "Duration" at bounding box center [744, 294] width 270 height 33
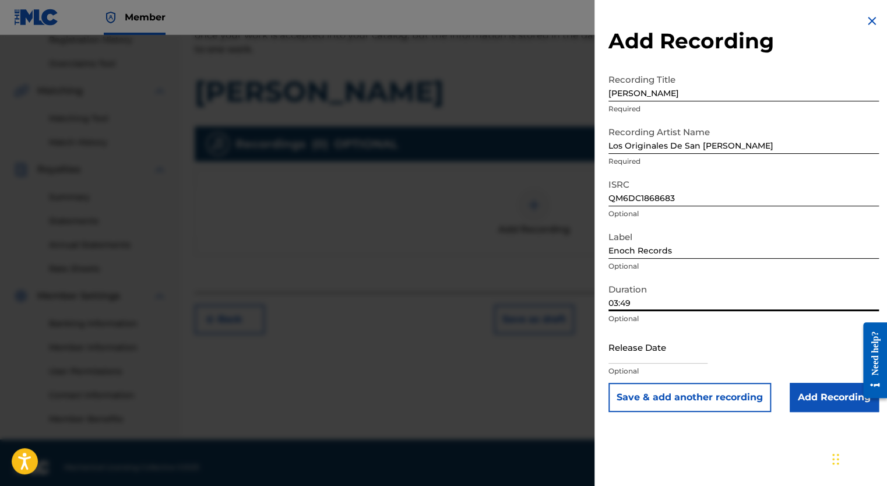
type input "03:49"
click at [650, 358] on input "text" at bounding box center [658, 347] width 99 height 33
select select "8"
select select "2025"
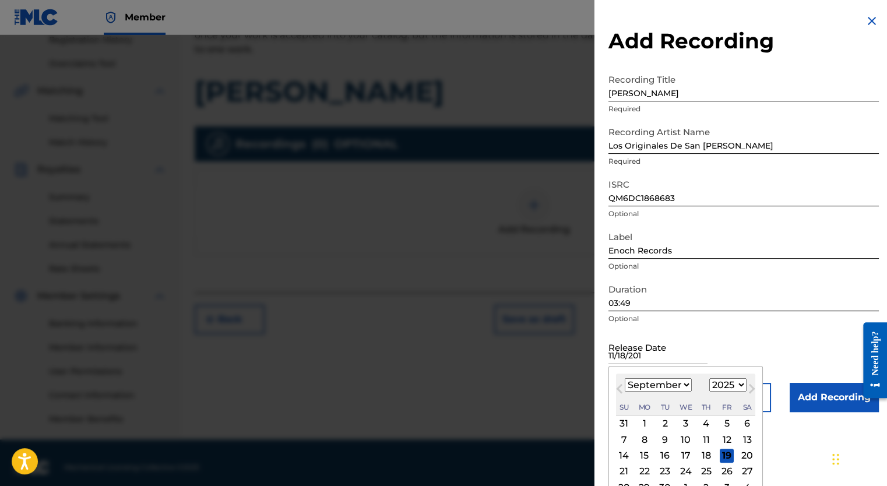
type input "[DATE]"
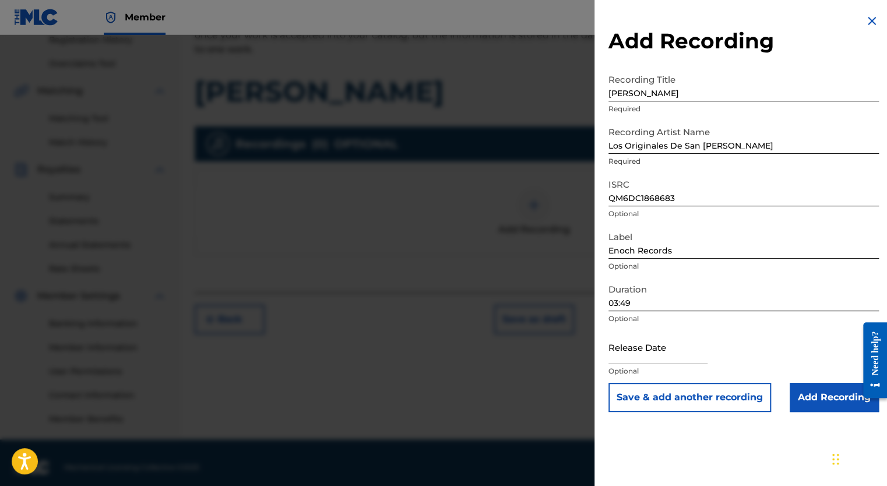
drag, startPoint x: 733, startPoint y: 329, endPoint x: 739, endPoint y: 328, distance: 5.9
click at [733, 329] on form "Recording Title [PERSON_NAME] Required Recording Artist Name Los Originales De …" at bounding box center [744, 240] width 270 height 344
select select "8"
select select "2025"
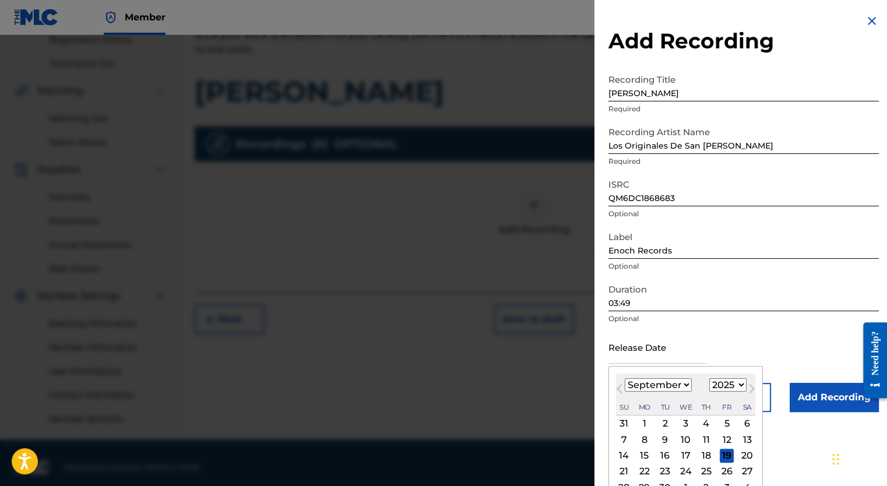
click at [612, 353] on input "text" at bounding box center [658, 347] width 99 height 33
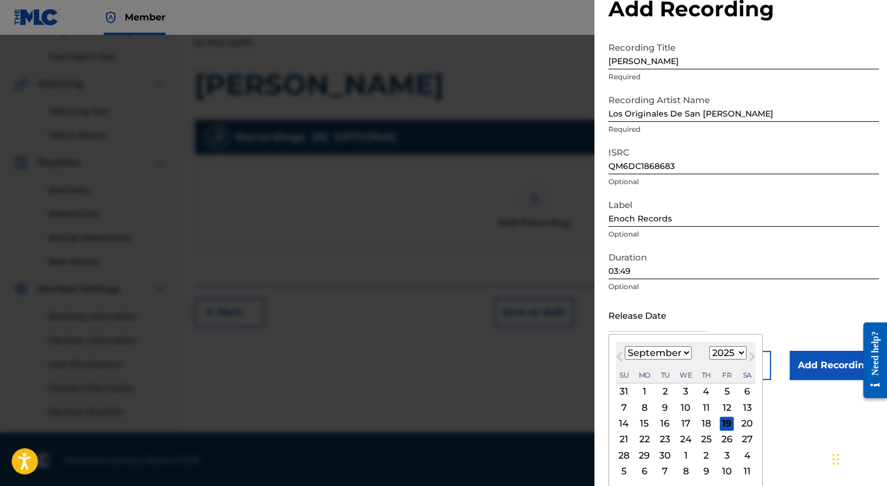
scroll to position [236, 0]
click at [743, 355] on button "Next Month" at bounding box center [752, 359] width 19 height 19
select select "9"
click at [738, 355] on select "1899 1900 1901 1902 1903 1904 1905 1906 1907 1908 1909 1910 1911 1912 1913 1914…" at bounding box center [727, 352] width 37 height 13
select select "2014"
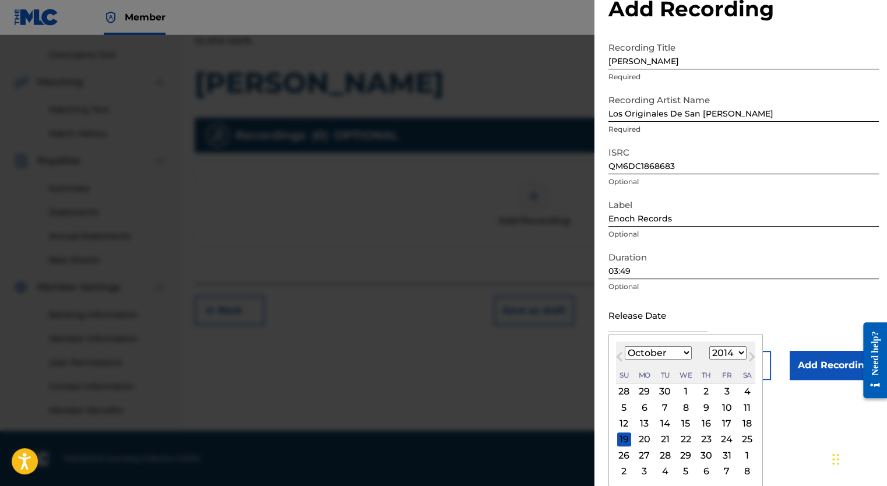
click at [709, 346] on select "1899 1900 1901 1902 1903 1904 1905 1906 1907 1908 1909 1910 1911 1912 1913 1914…" at bounding box center [727, 352] width 37 height 13
click at [684, 352] on select "January February March April May June July August September October November De…" at bounding box center [658, 352] width 67 height 13
select select "10"
click at [625, 346] on select "January February March April May June July August September October November De…" at bounding box center [658, 352] width 67 height 13
click at [662, 437] on div "18" at bounding box center [665, 440] width 14 height 14
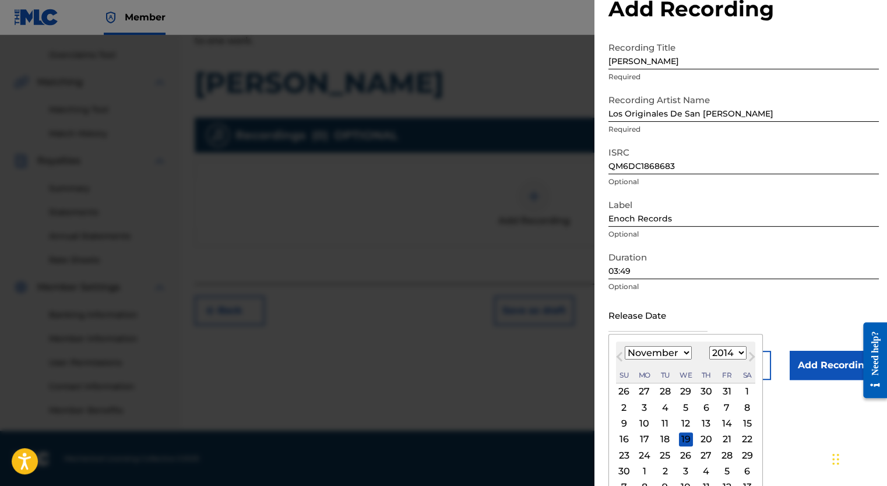
type input "[DATE]"
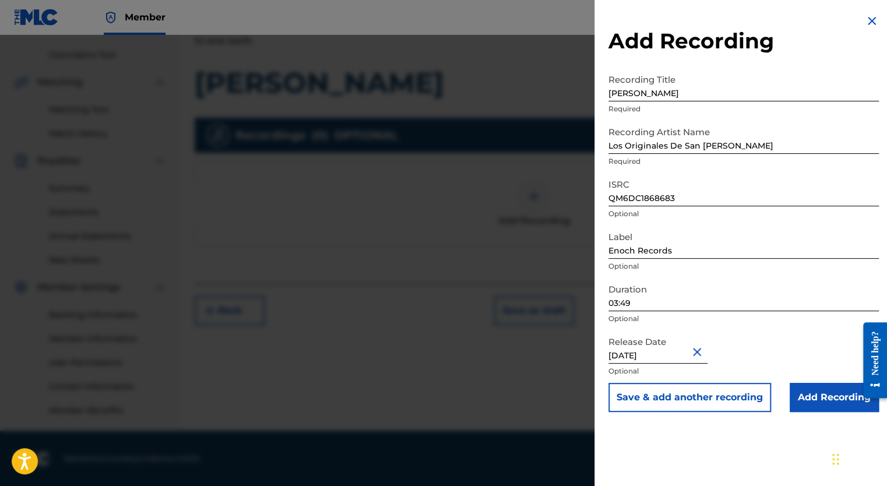
click at [809, 399] on input "Add Recording" at bounding box center [834, 397] width 89 height 29
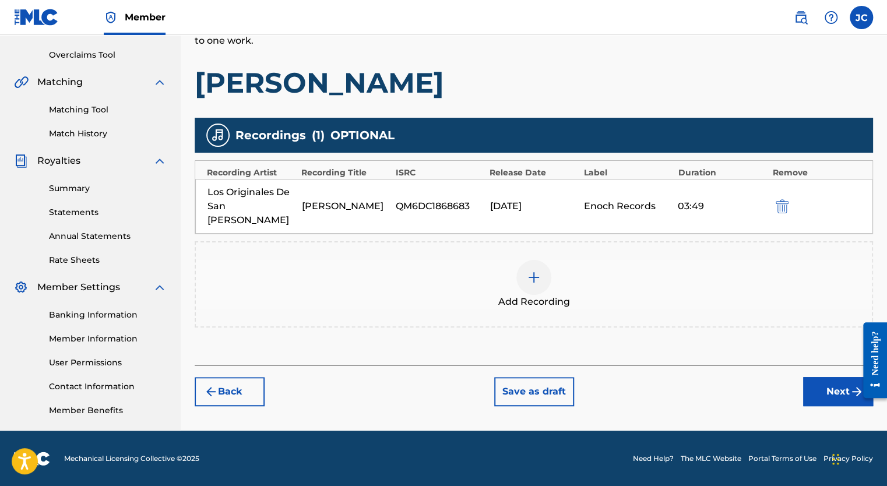
click at [813, 377] on button "Next" at bounding box center [838, 391] width 70 height 29
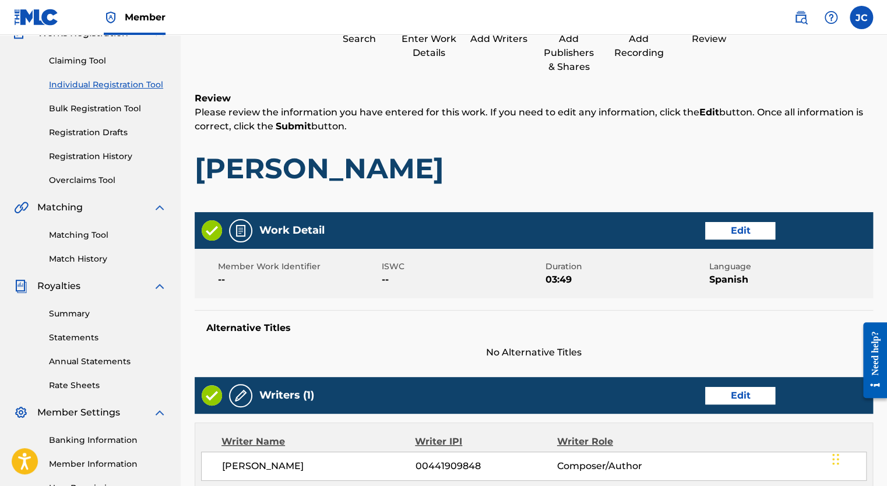
scroll to position [169, 0]
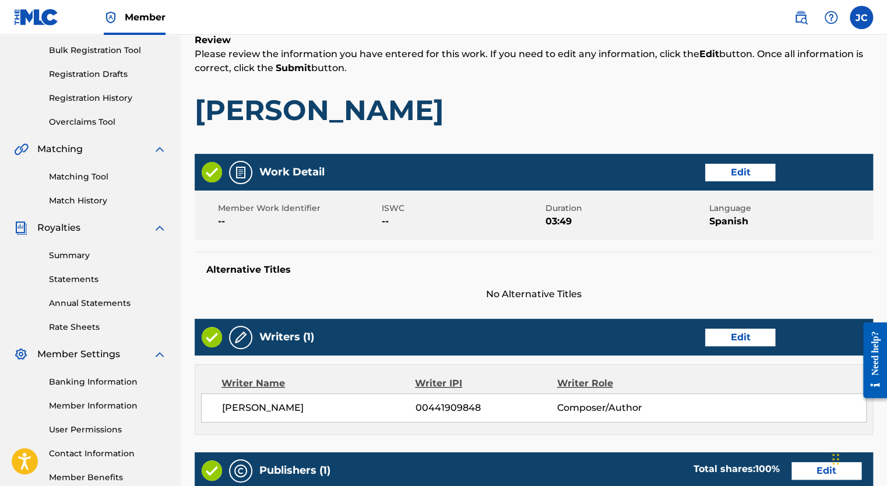
click at [718, 171] on button "Edit" at bounding box center [740, 172] width 70 height 17
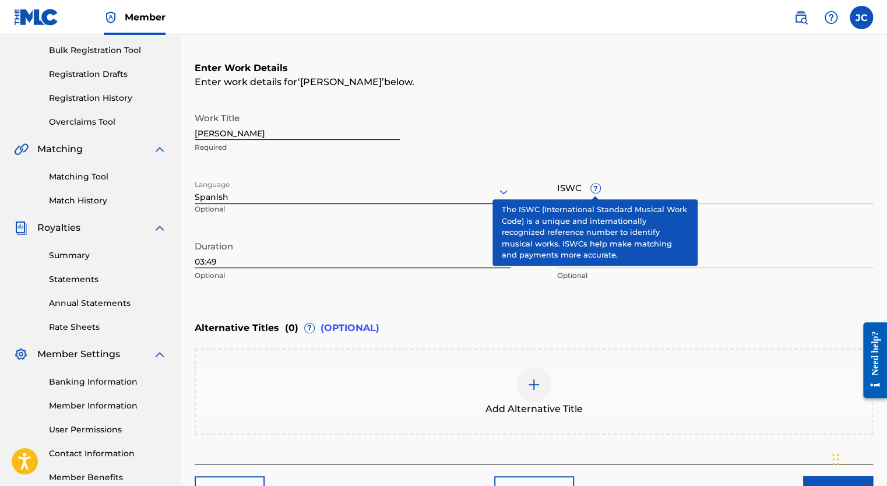
click at [594, 190] on span "?" at bounding box center [595, 188] width 9 height 9
click at [594, 190] on input "ISWC ?" at bounding box center [715, 187] width 316 height 33
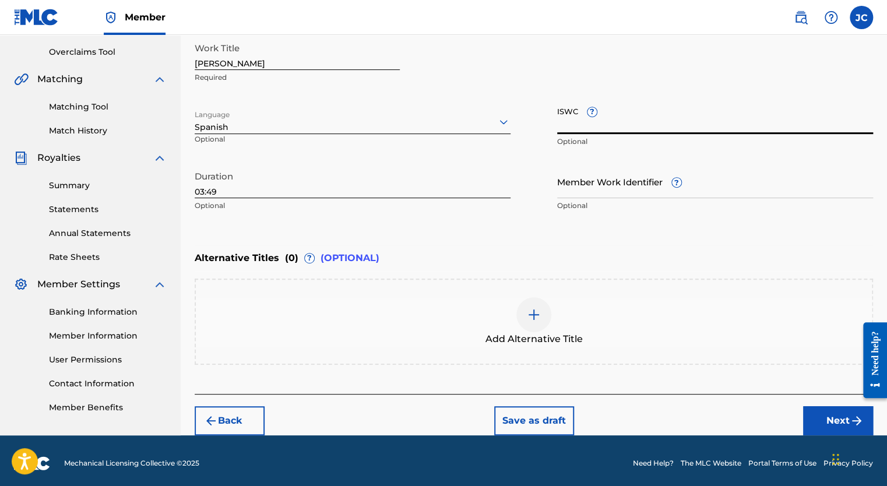
scroll to position [243, 0]
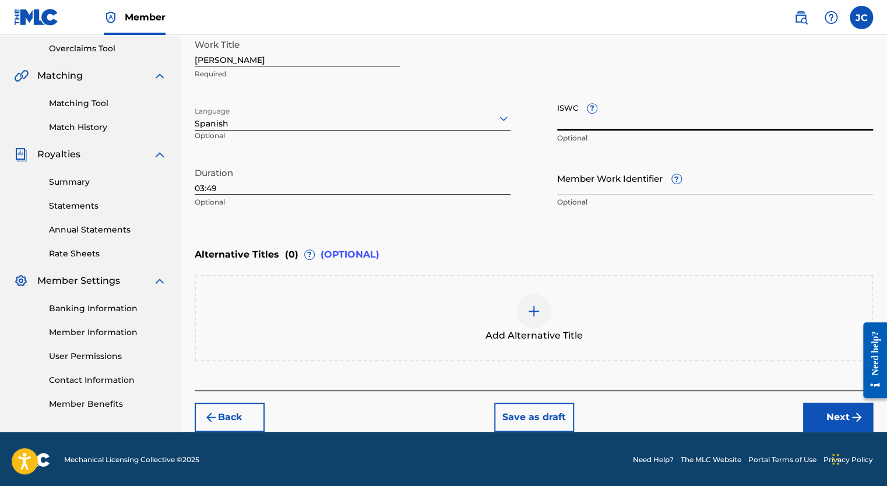
click at [832, 411] on button "Next" at bounding box center [838, 417] width 70 height 29
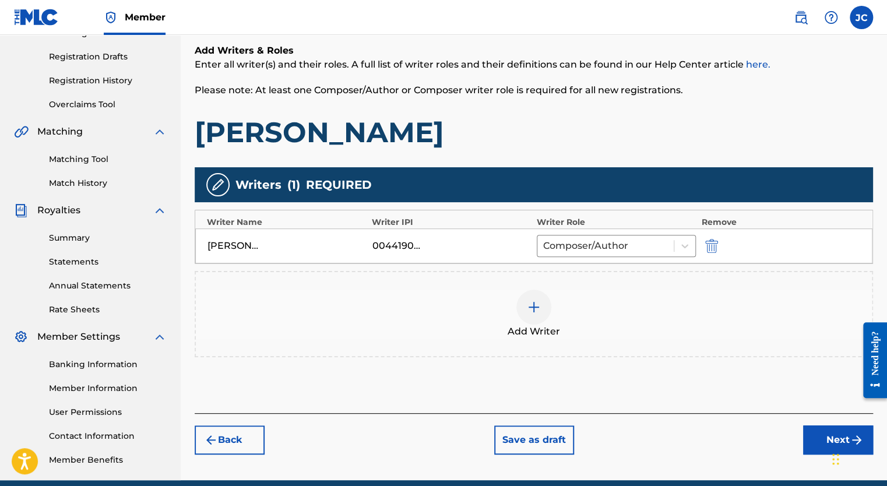
scroll to position [227, 0]
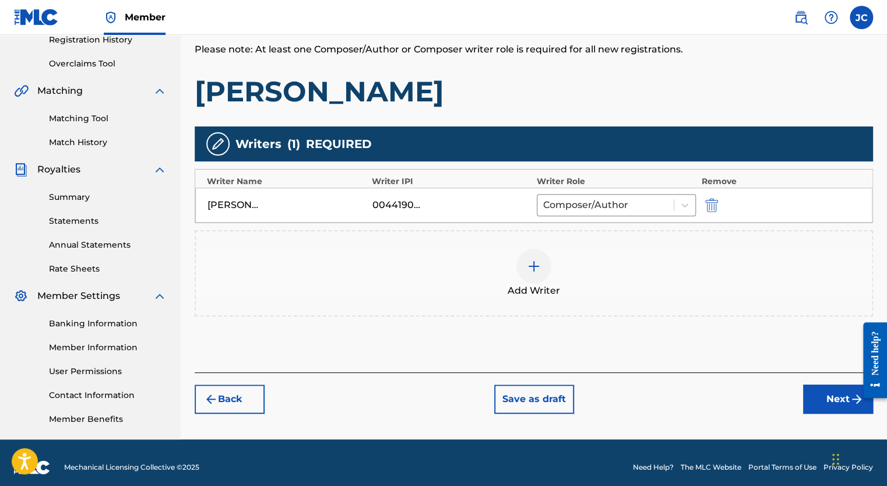
click at [822, 394] on button "Next" at bounding box center [838, 399] width 70 height 29
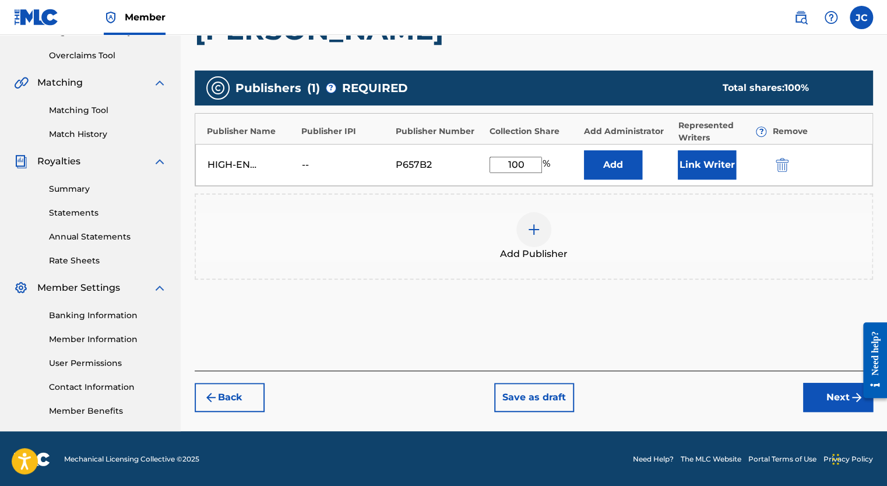
scroll to position [236, 0]
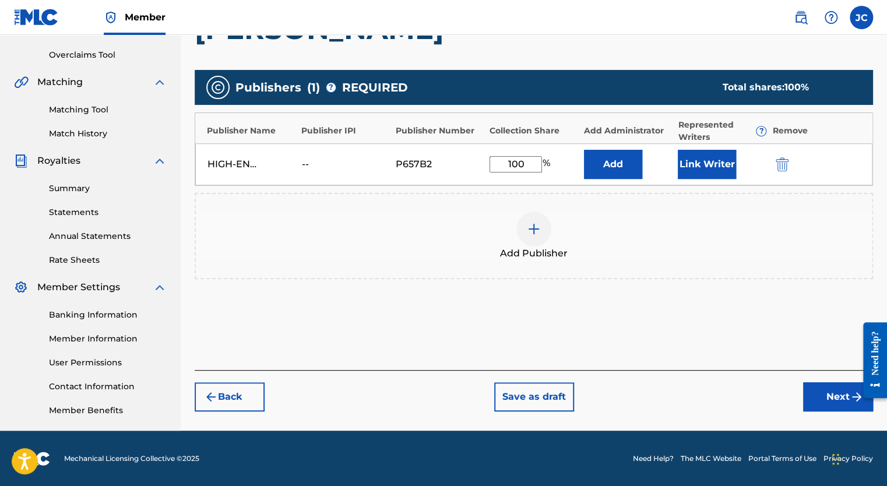
click at [817, 390] on button "Next" at bounding box center [838, 396] width 70 height 29
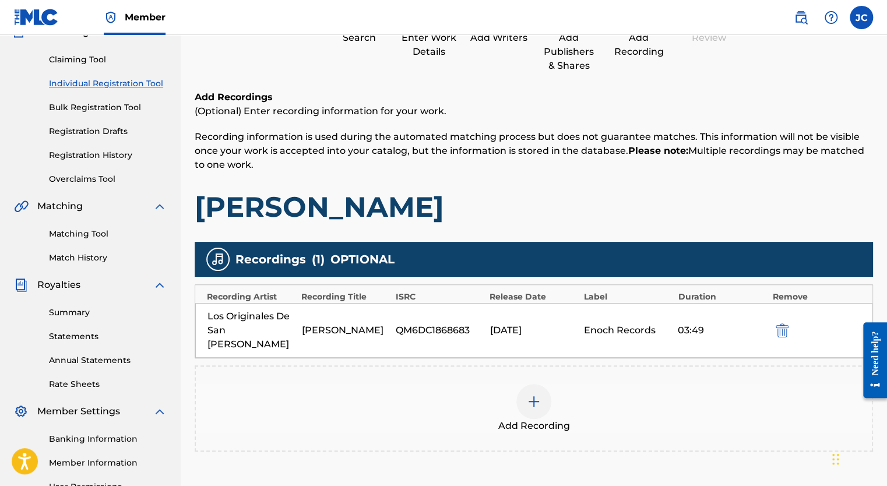
scroll to position [52, 0]
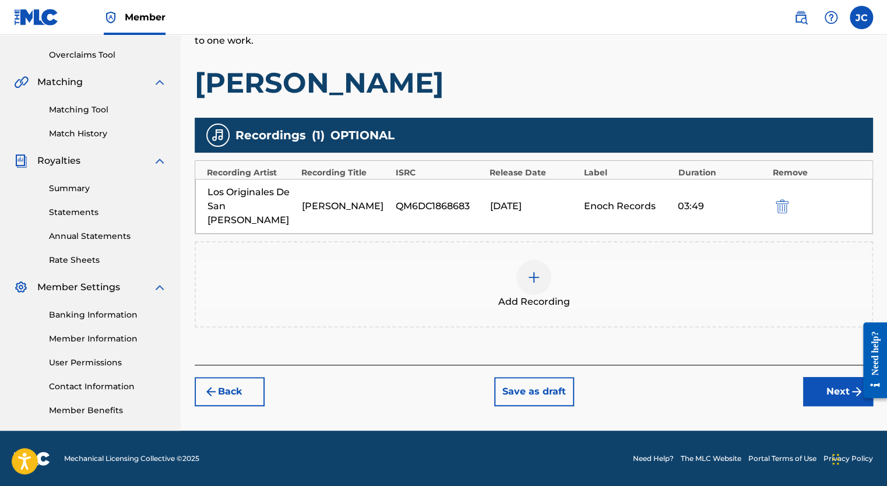
click at [815, 377] on button "Next" at bounding box center [838, 391] width 70 height 29
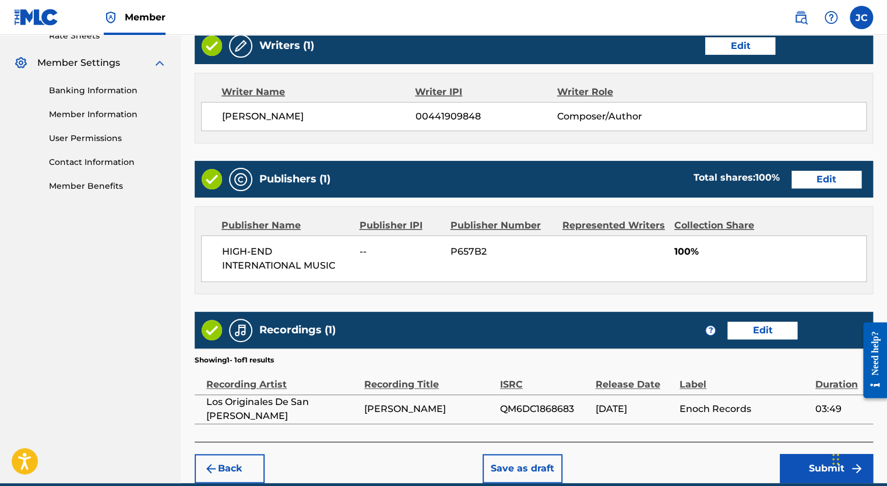
scroll to position [512, 0]
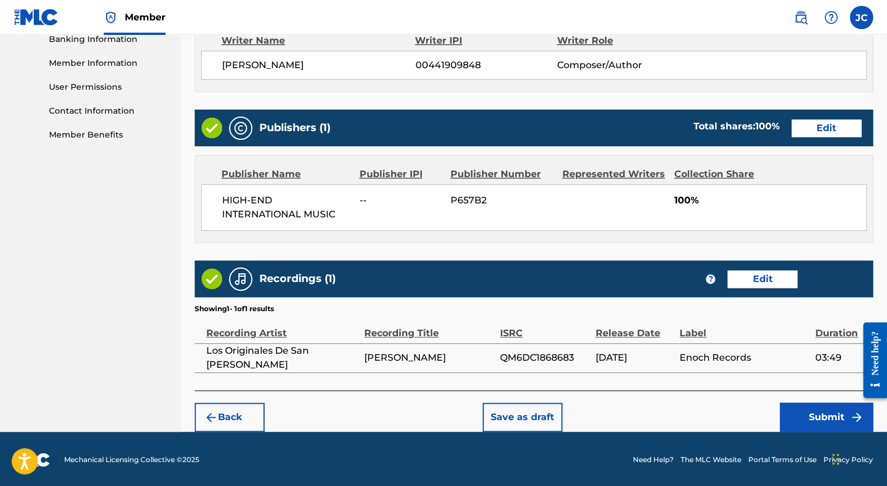
click at [812, 413] on button "Submit" at bounding box center [826, 417] width 93 height 29
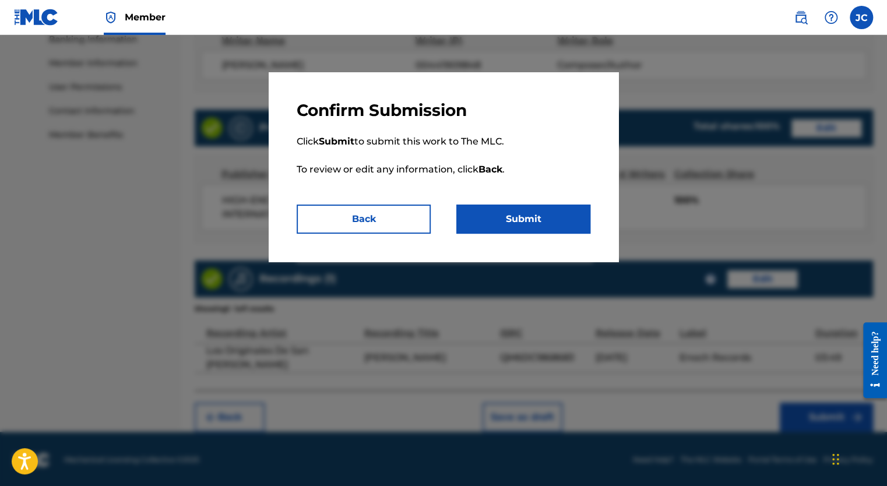
click at [522, 216] on button "Submit" at bounding box center [523, 219] width 134 height 29
